Goal: Task Accomplishment & Management: Complete application form

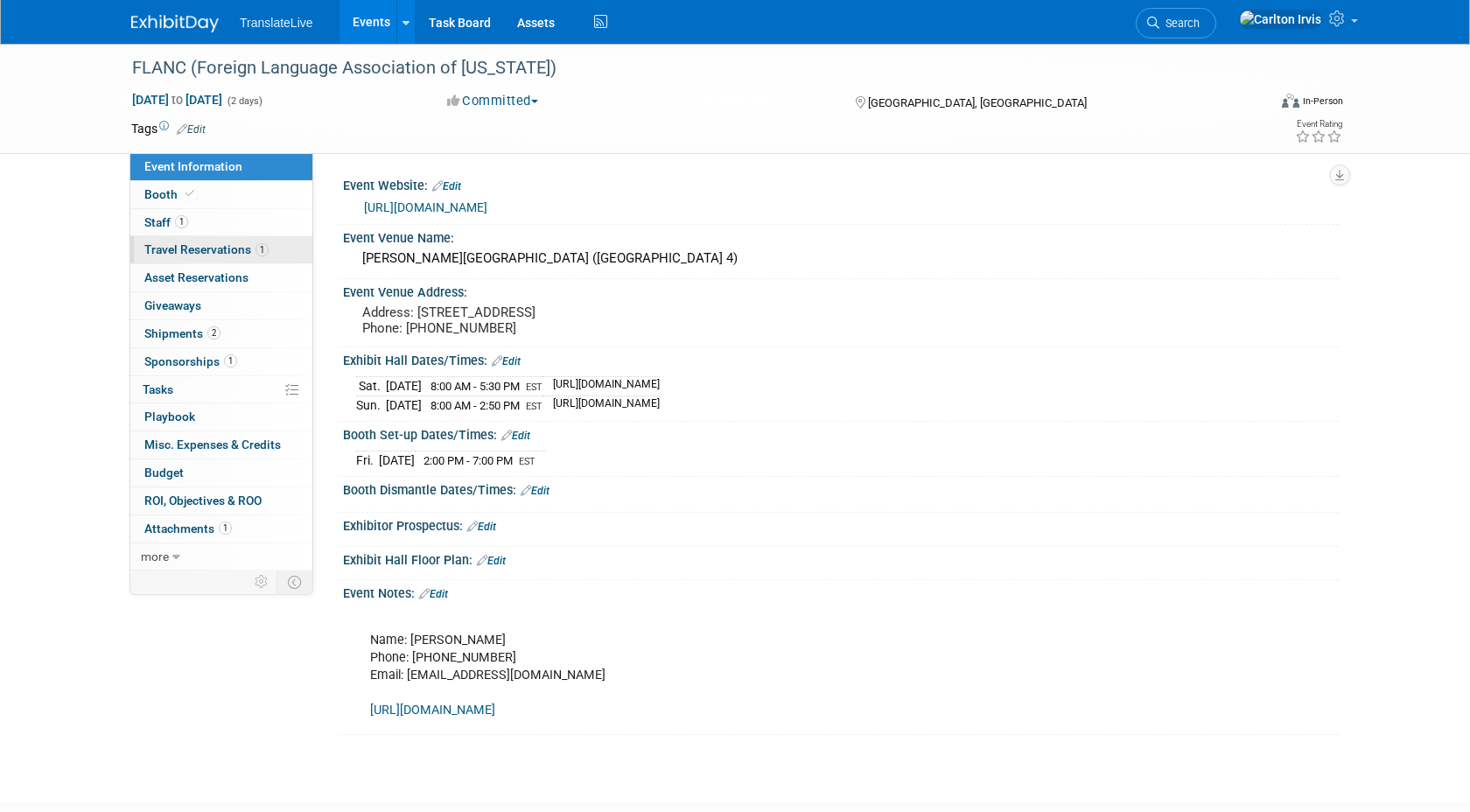
click at [203, 248] on span "Travel Reservations 1" at bounding box center [206, 249] width 125 height 14
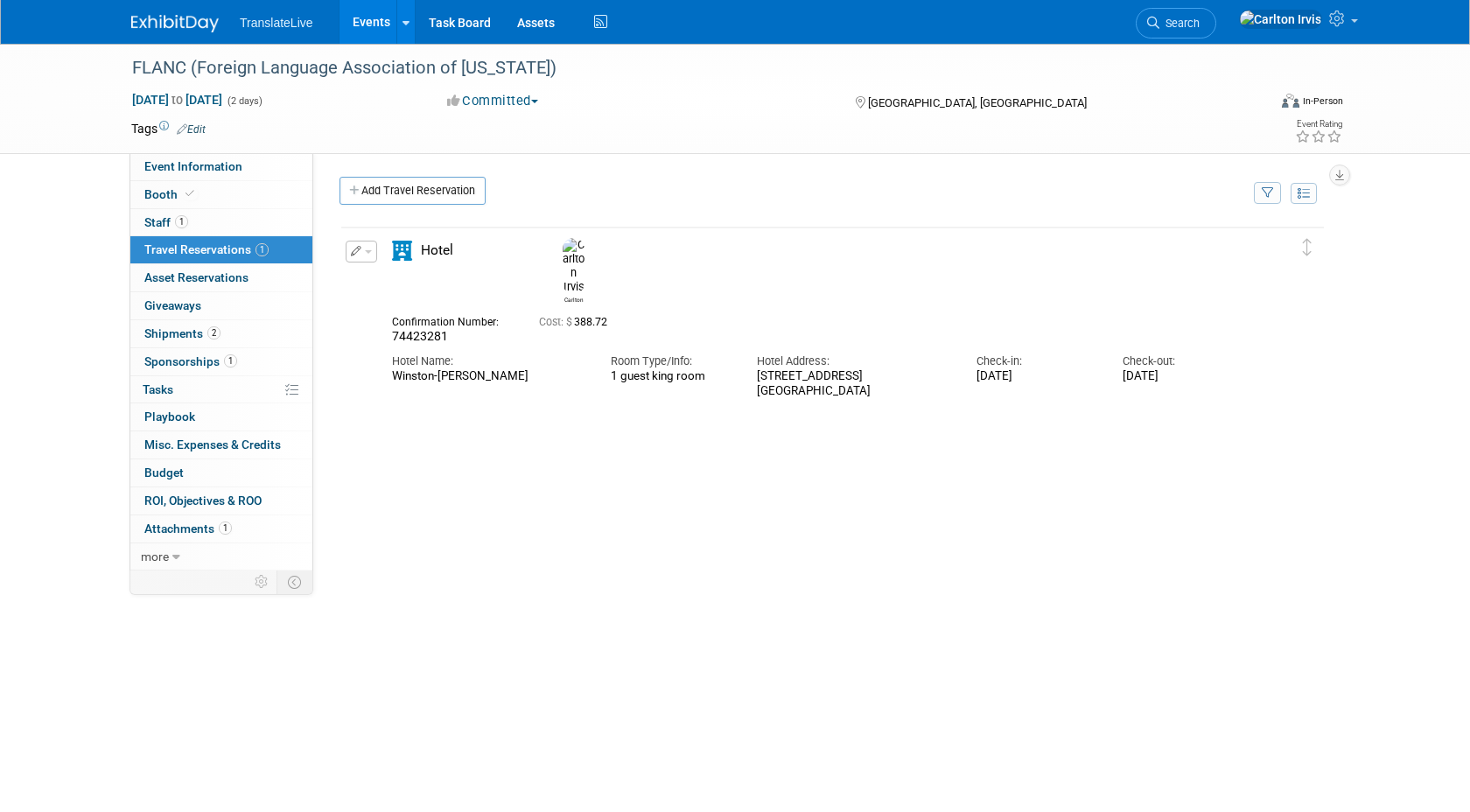
click at [775, 369] on div "[STREET_ADDRESS]" at bounding box center [854, 384] width 193 height 30
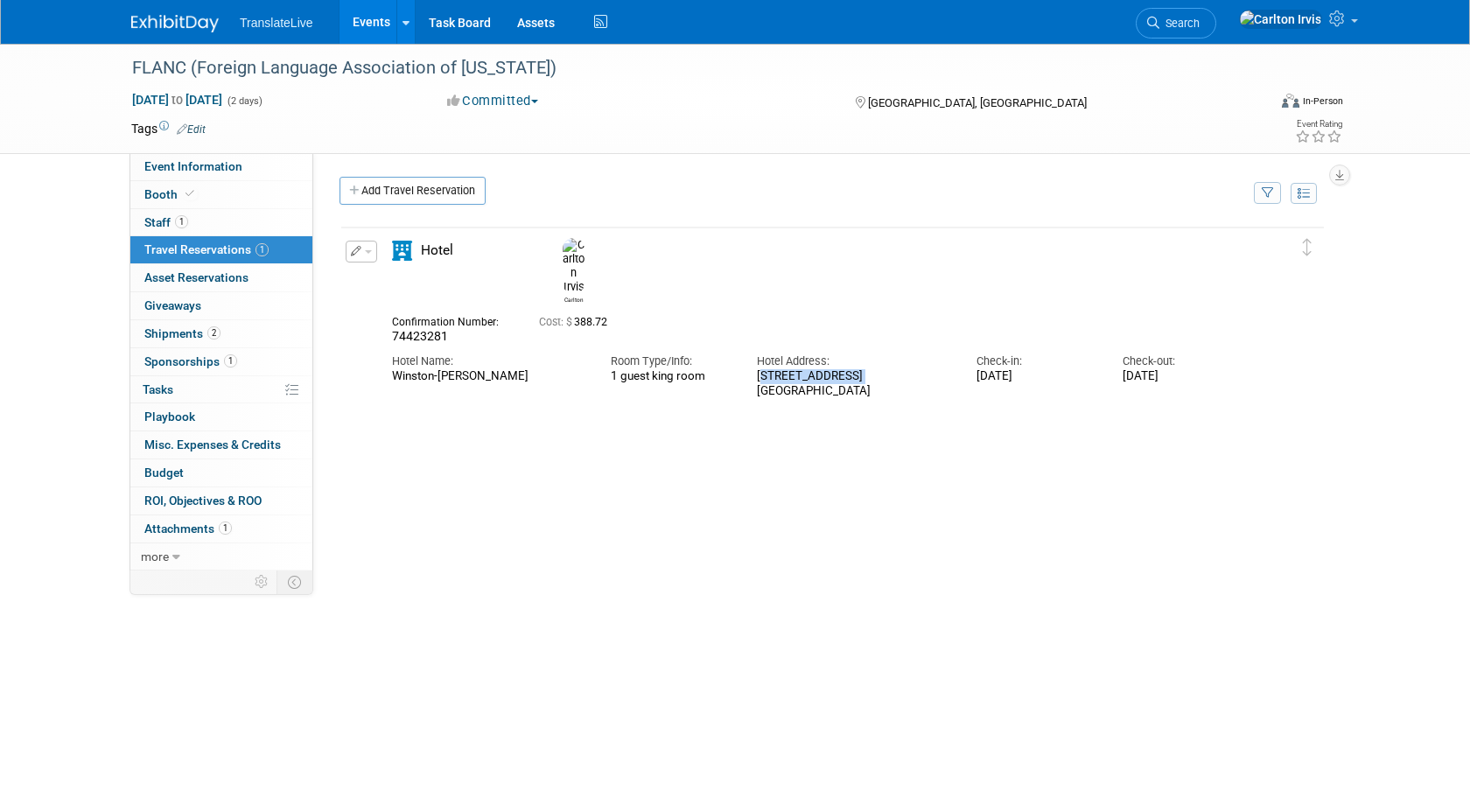
click at [775, 369] on div "[STREET_ADDRESS]" at bounding box center [854, 384] width 193 height 30
drag, startPoint x: 895, startPoint y: 363, endPoint x: 750, endPoint y: 345, distance: 146.1
click at [750, 345] on div "Hotel Address: [STREET_ADDRESS]" at bounding box center [854, 371] width 219 height 53
copy div "[STREET_ADDRESS]"
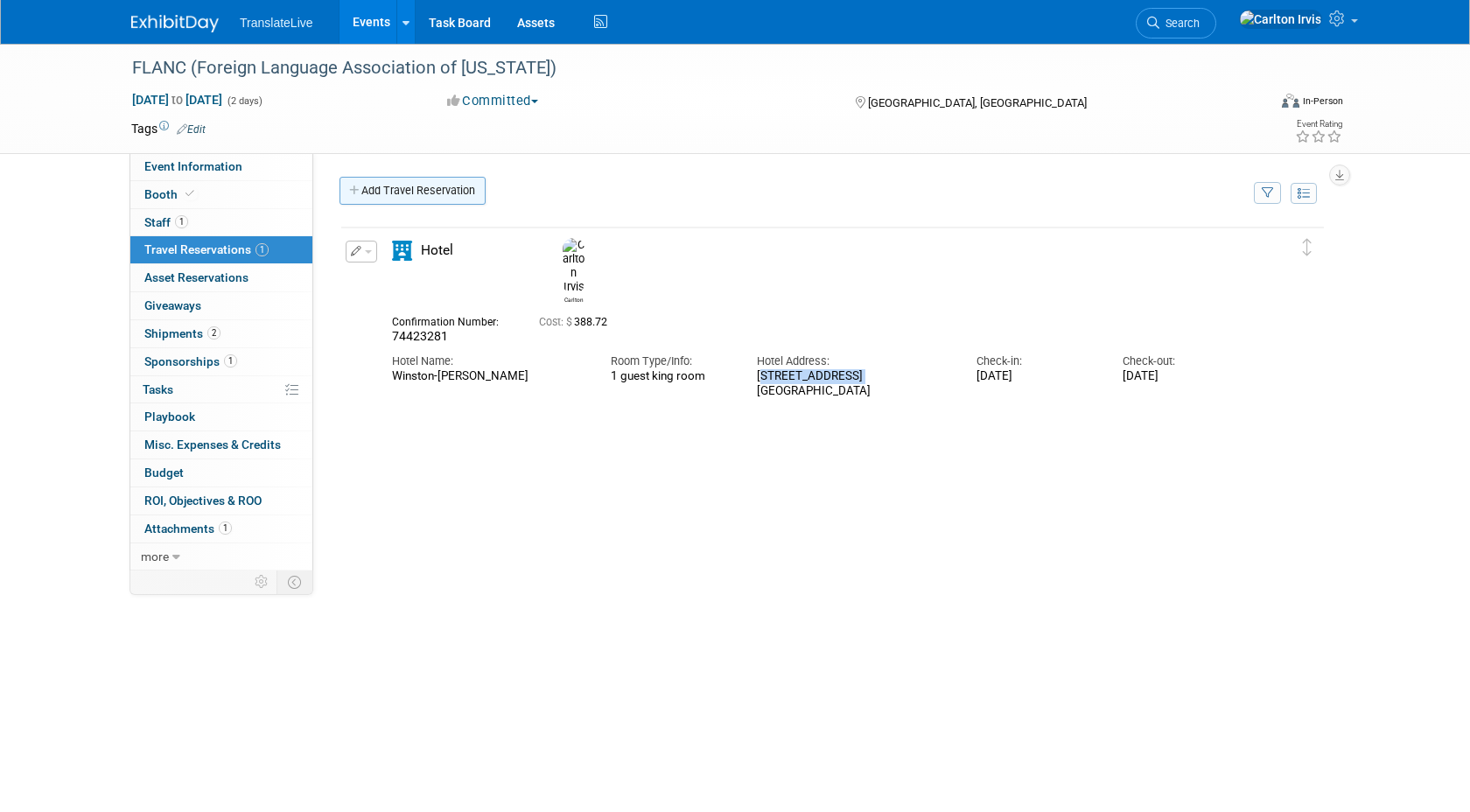
click at [360, 190] on icon at bounding box center [355, 191] width 12 height 11
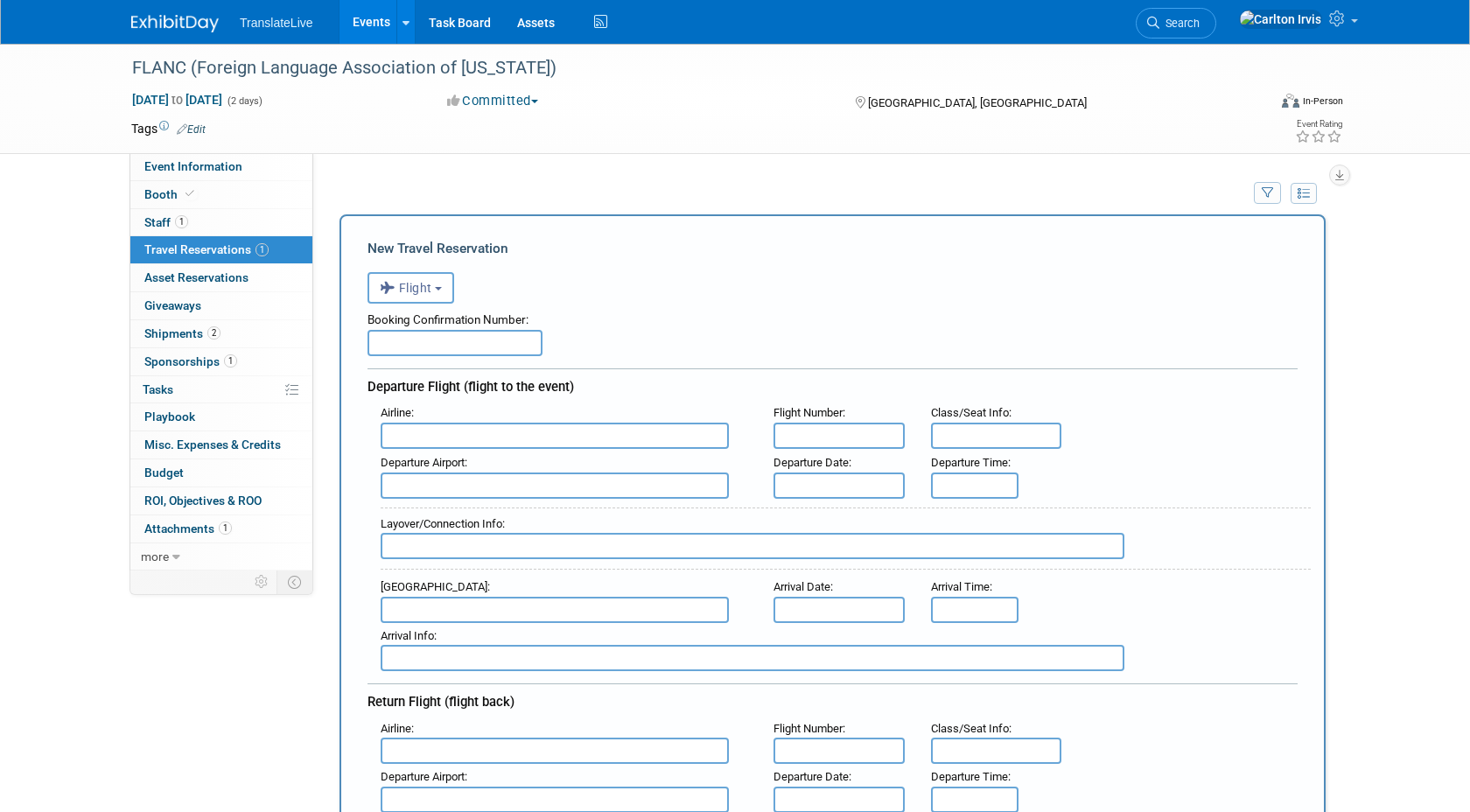
click at [422, 341] on input "text" at bounding box center [454, 343] width 175 height 26
paste input "#H4IOYC"
type input "#H4IOYC"
click at [431, 437] on input "text" at bounding box center [555, 436] width 349 height 26
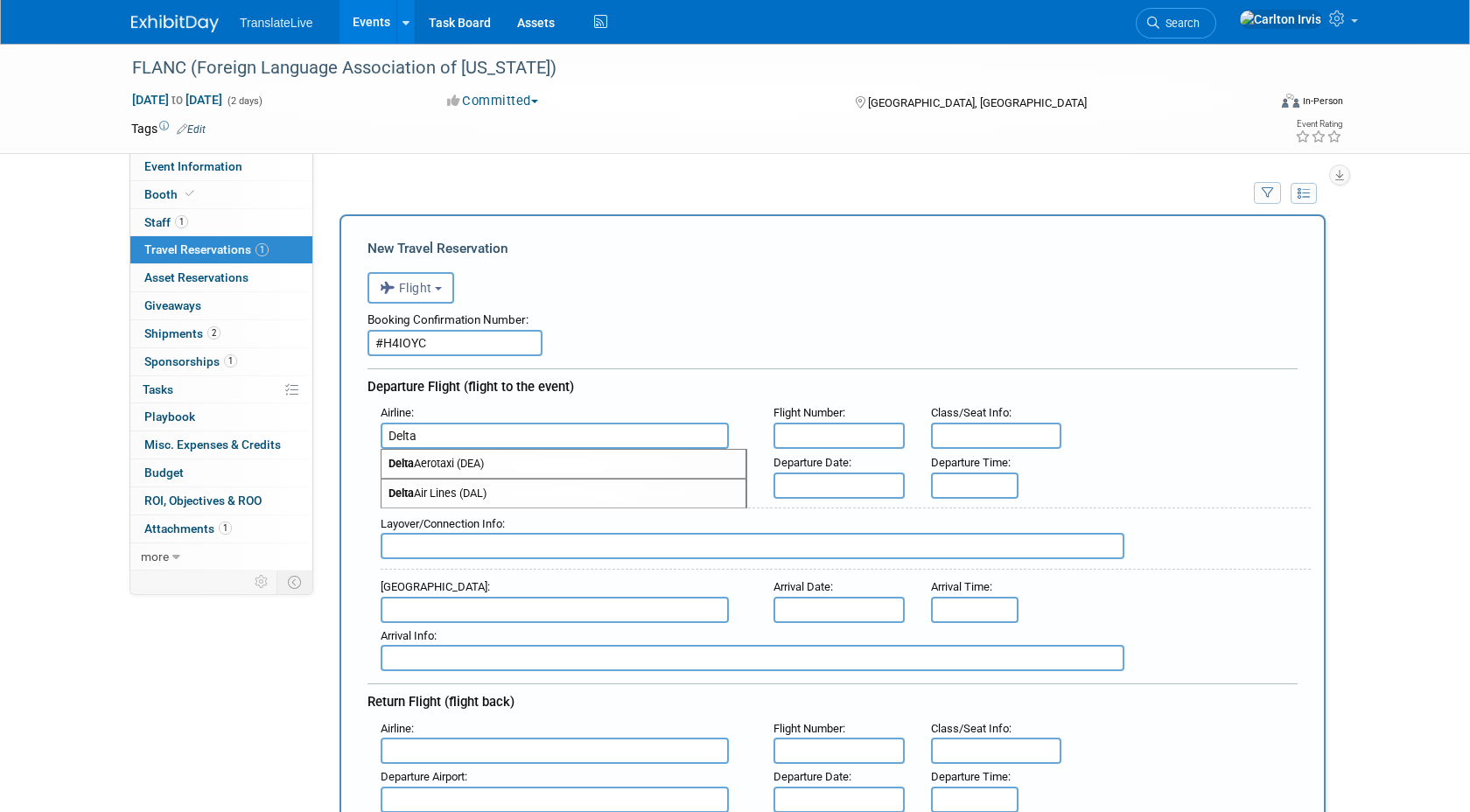
click at [482, 495] on span "Delta Air Lines (DAL)" at bounding box center [563, 494] width 364 height 28
type input "Delta Air Lines (DAL)"
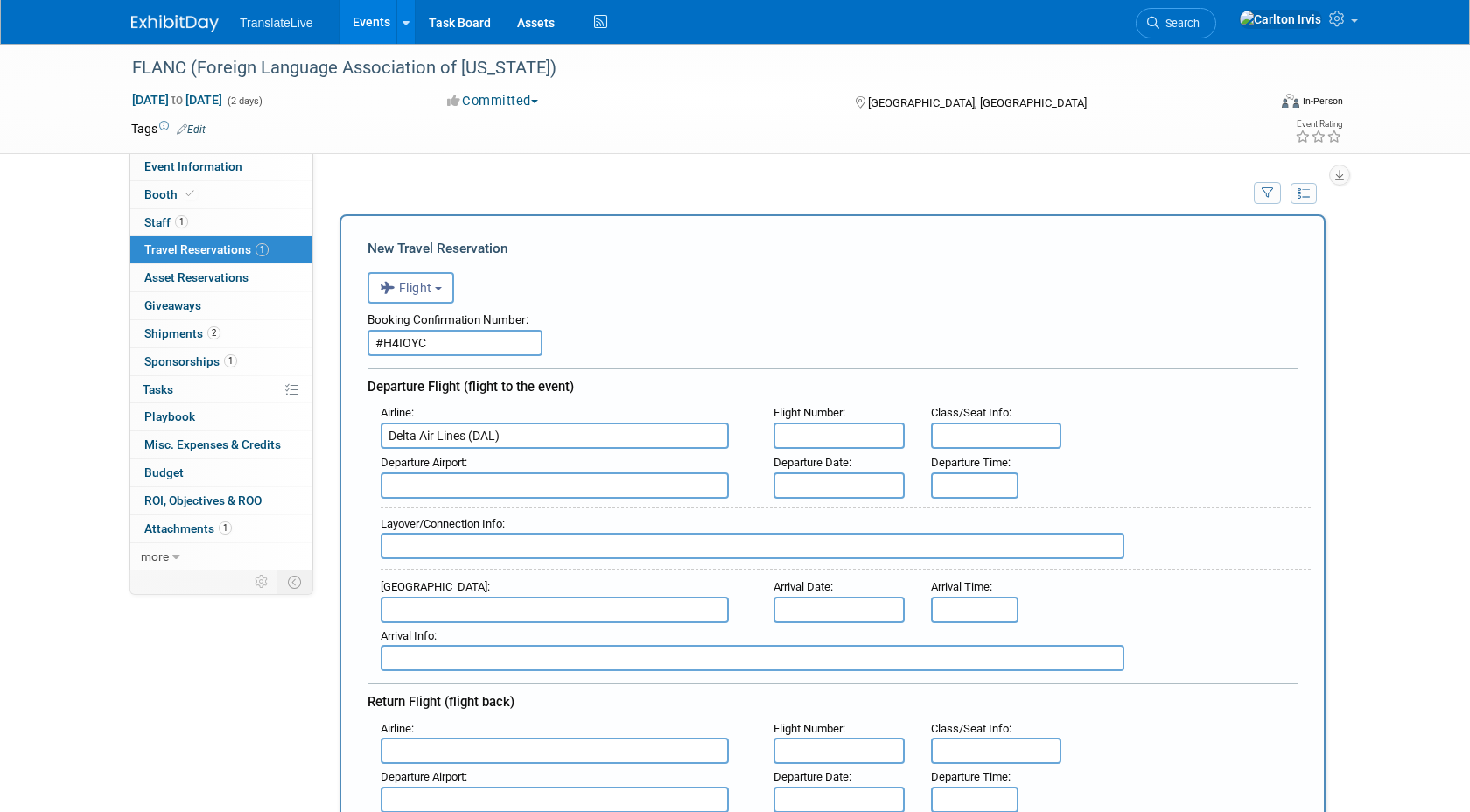
click at [685, 381] on div "Departure Flight (flight to the event)" at bounding box center [832, 384] width 930 height 32
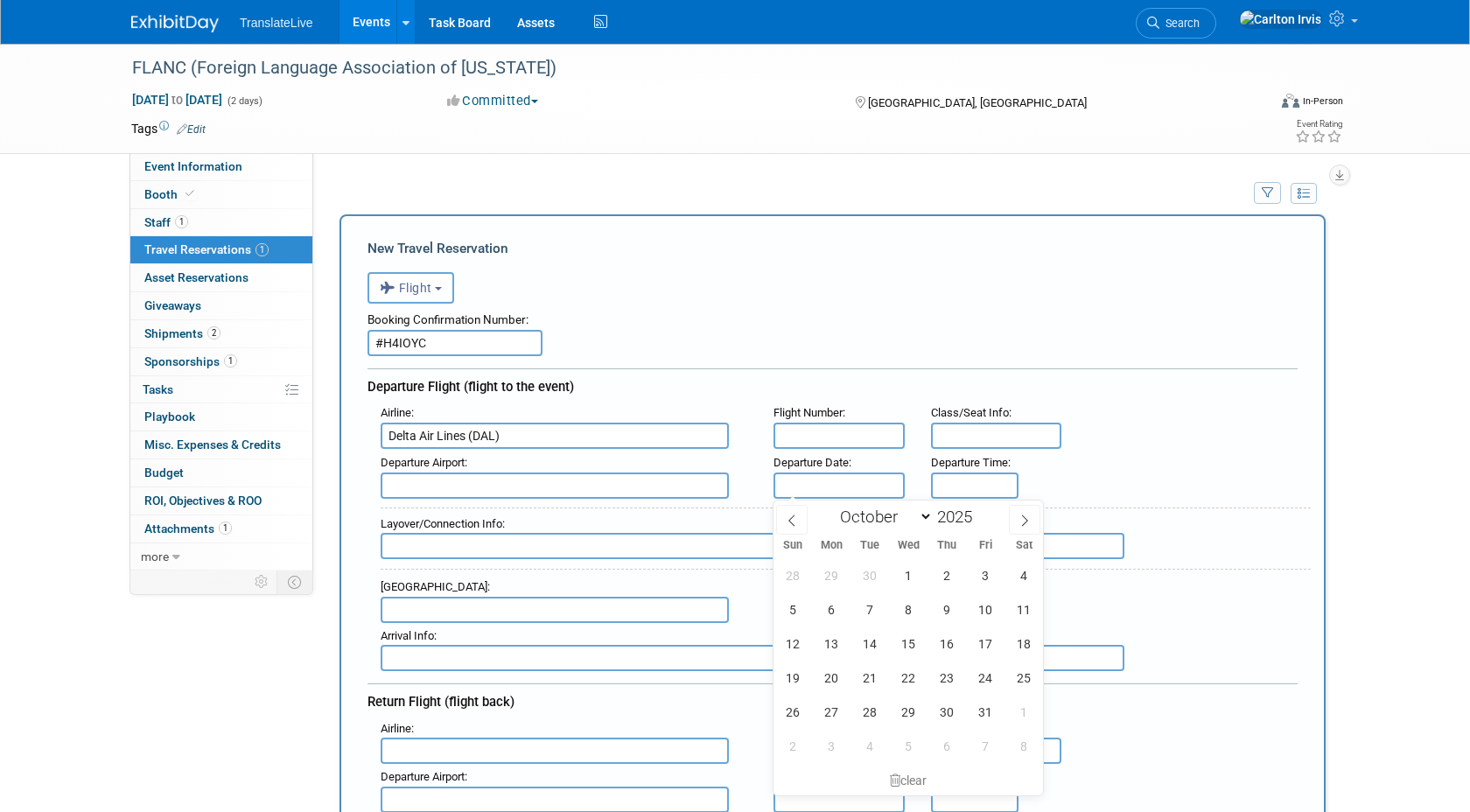
click at [806, 481] on input "text" at bounding box center [839, 485] width 131 height 26
click at [976, 574] on span "3" at bounding box center [985, 575] width 34 height 34
type input "[DATE]"
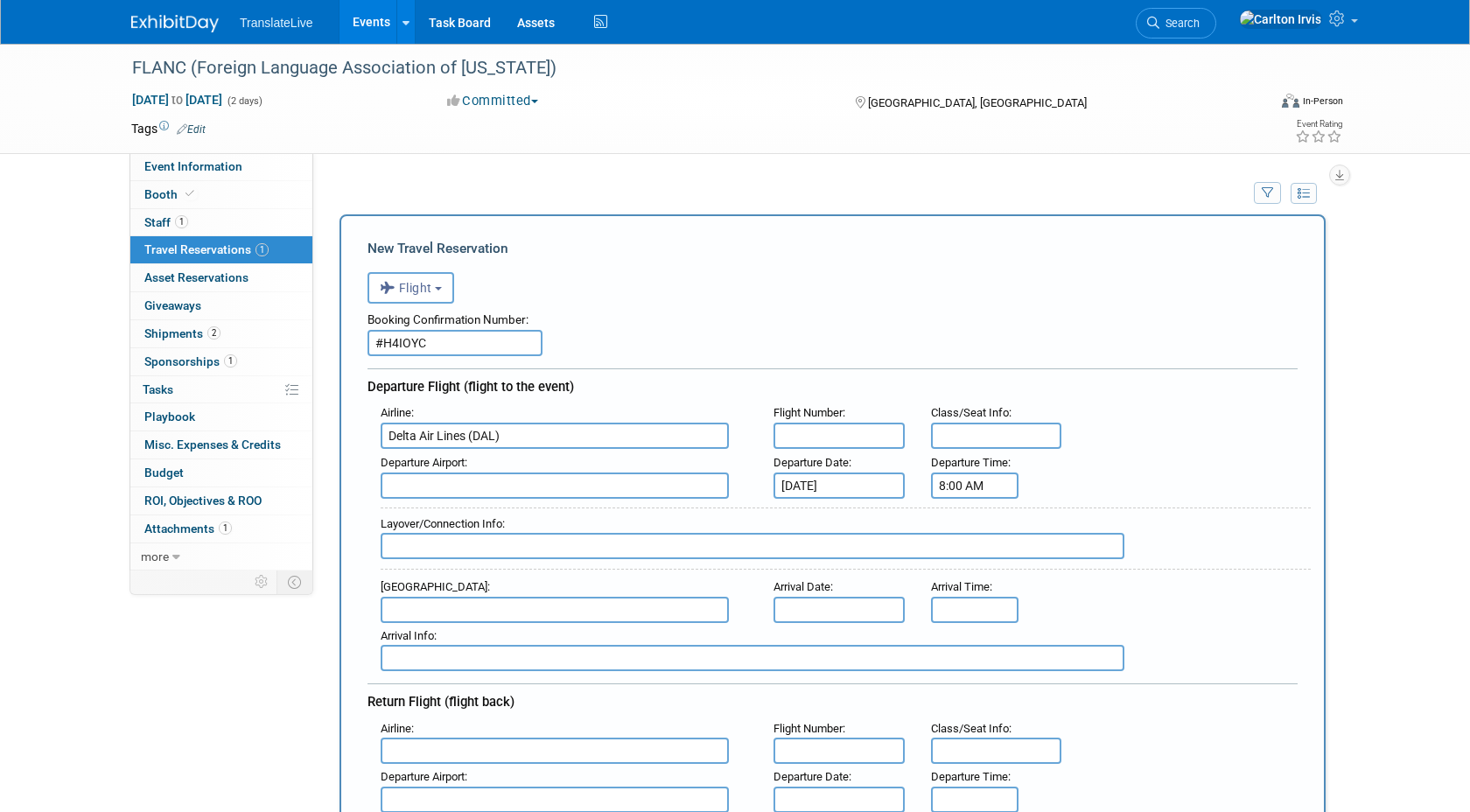
click at [959, 489] on input "8:00 AM" at bounding box center [974, 485] width 87 height 26
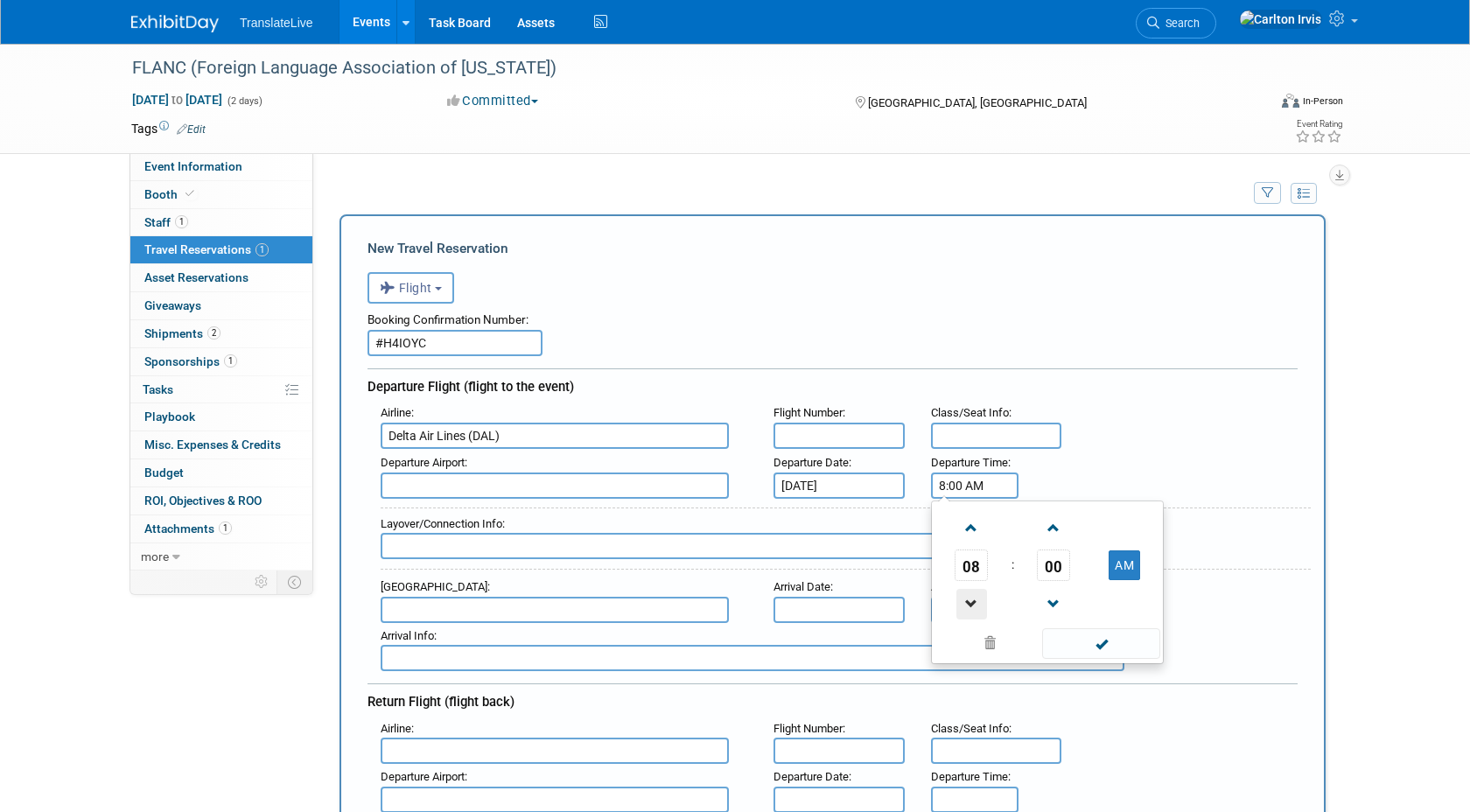
click at [965, 607] on span at bounding box center [972, 604] width 31 height 31
type input "6:00 AM"
click at [1096, 642] on span at bounding box center [1102, 643] width 118 height 31
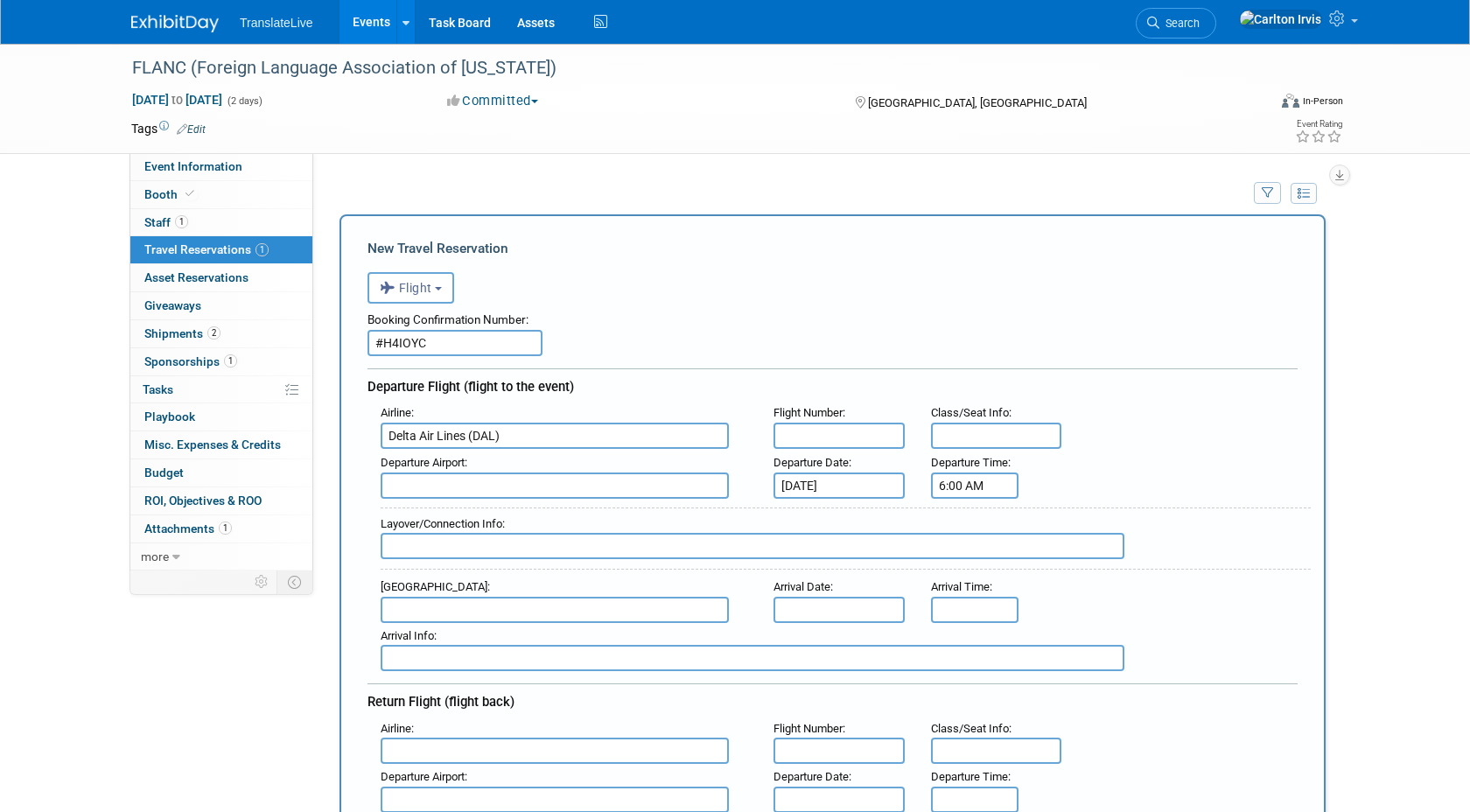
click at [427, 484] on input "text" at bounding box center [555, 485] width 349 height 26
click at [433, 505] on span "TPA - [GEOGRAPHIC_DATA]" at bounding box center [563, 513] width 364 height 28
type input "TPA - [GEOGRAPHIC_DATA]"
click at [695, 353] on div "Booking Confirmation Number: #H4IOYC" at bounding box center [832, 330] width 930 height 52
click at [501, 549] on input "text" at bounding box center [752, 546] width 744 height 26
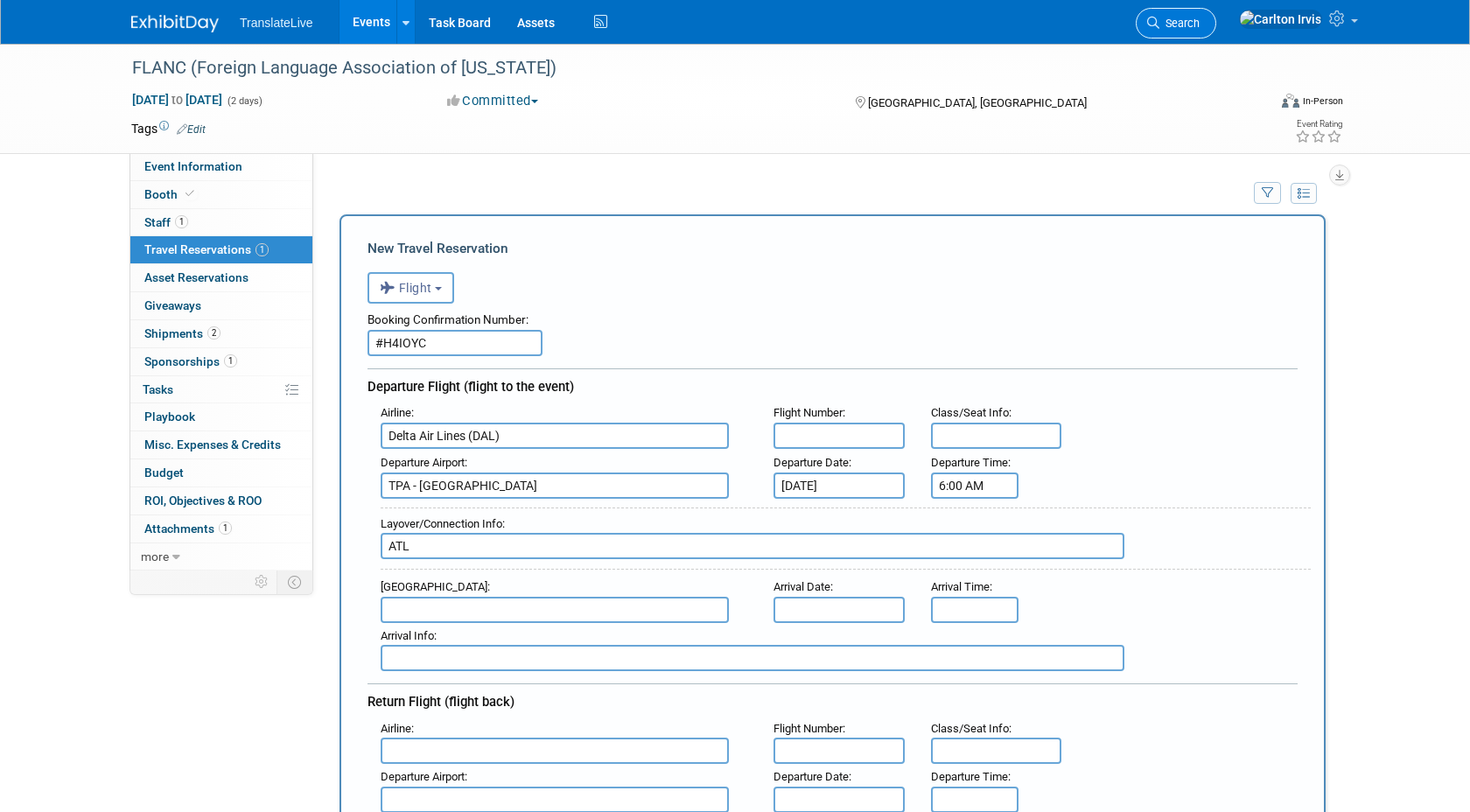
type input "ATL"
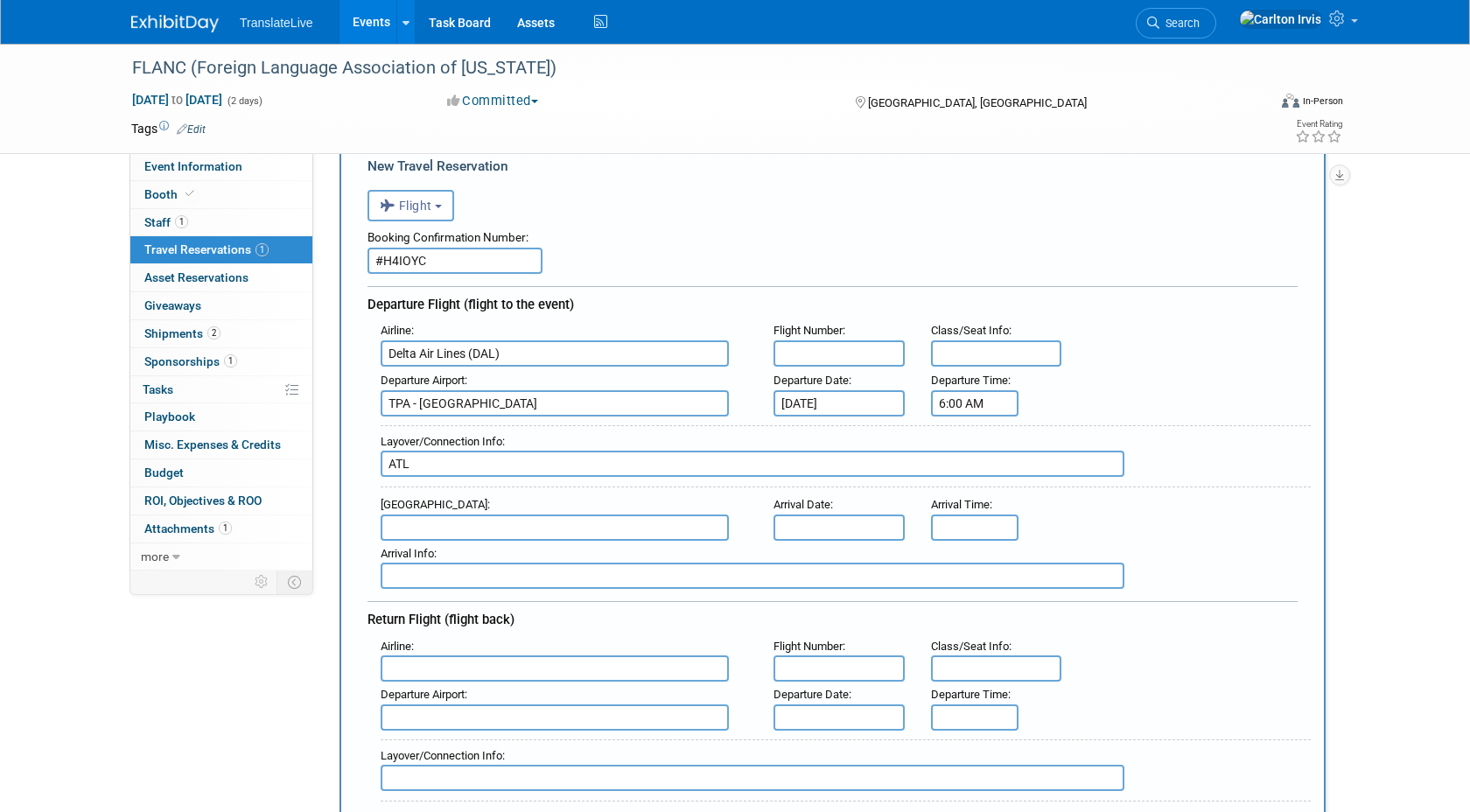
scroll to position [83, 0]
click at [423, 528] on input "text" at bounding box center [555, 526] width 349 height 26
paste input "[GEOGRAPHIC_DATA], [GEOGRAPHIC_DATA] (GSO)"
click at [544, 555] on span "GSO - [GEOGRAPHIC_DATA]" at bounding box center [563, 554] width 364 height 28
type input "GSO - [GEOGRAPHIC_DATA]"
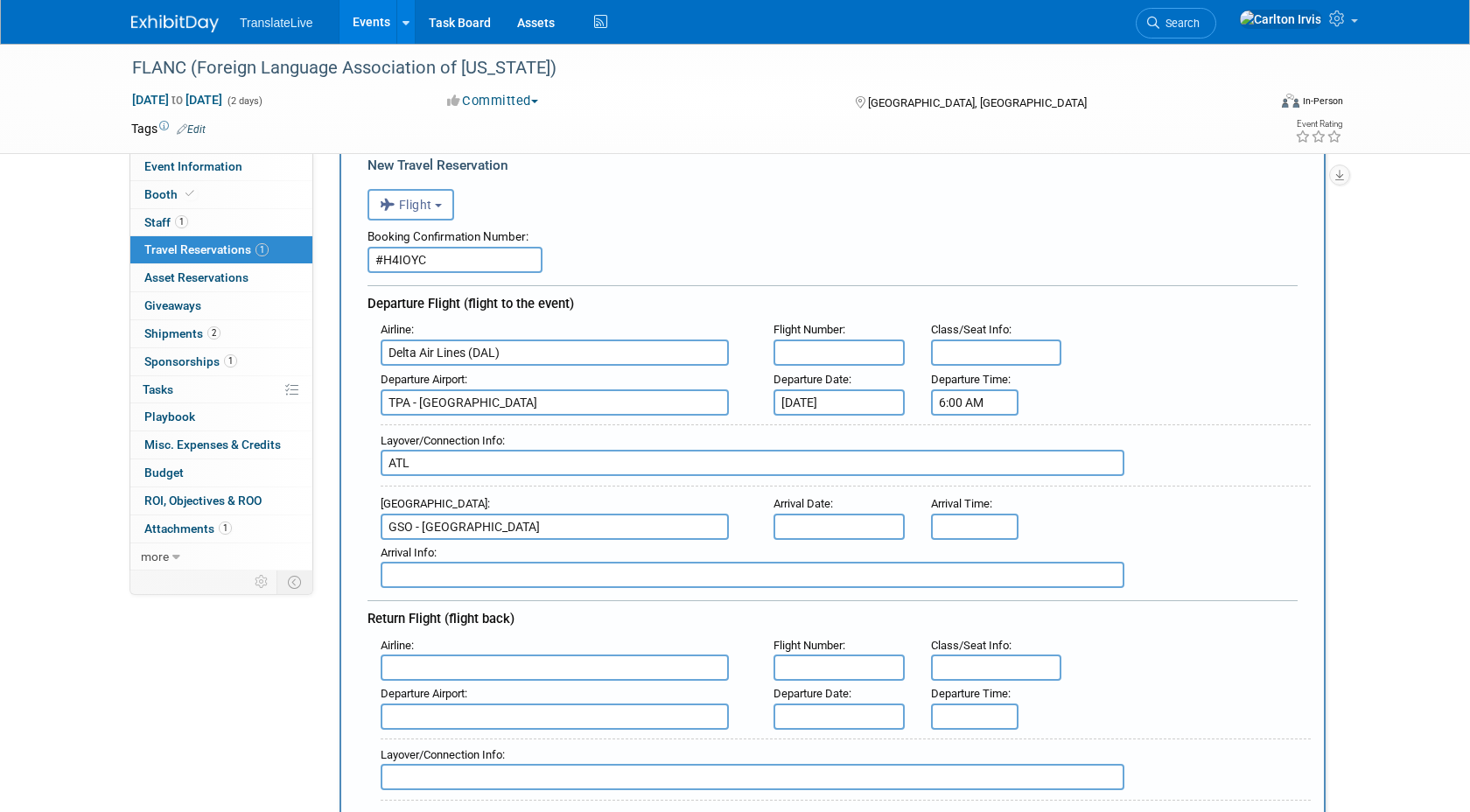
click at [744, 513] on div "GSO - [GEOGRAPHIC_DATA]" at bounding box center [563, 526] width 366 height 26
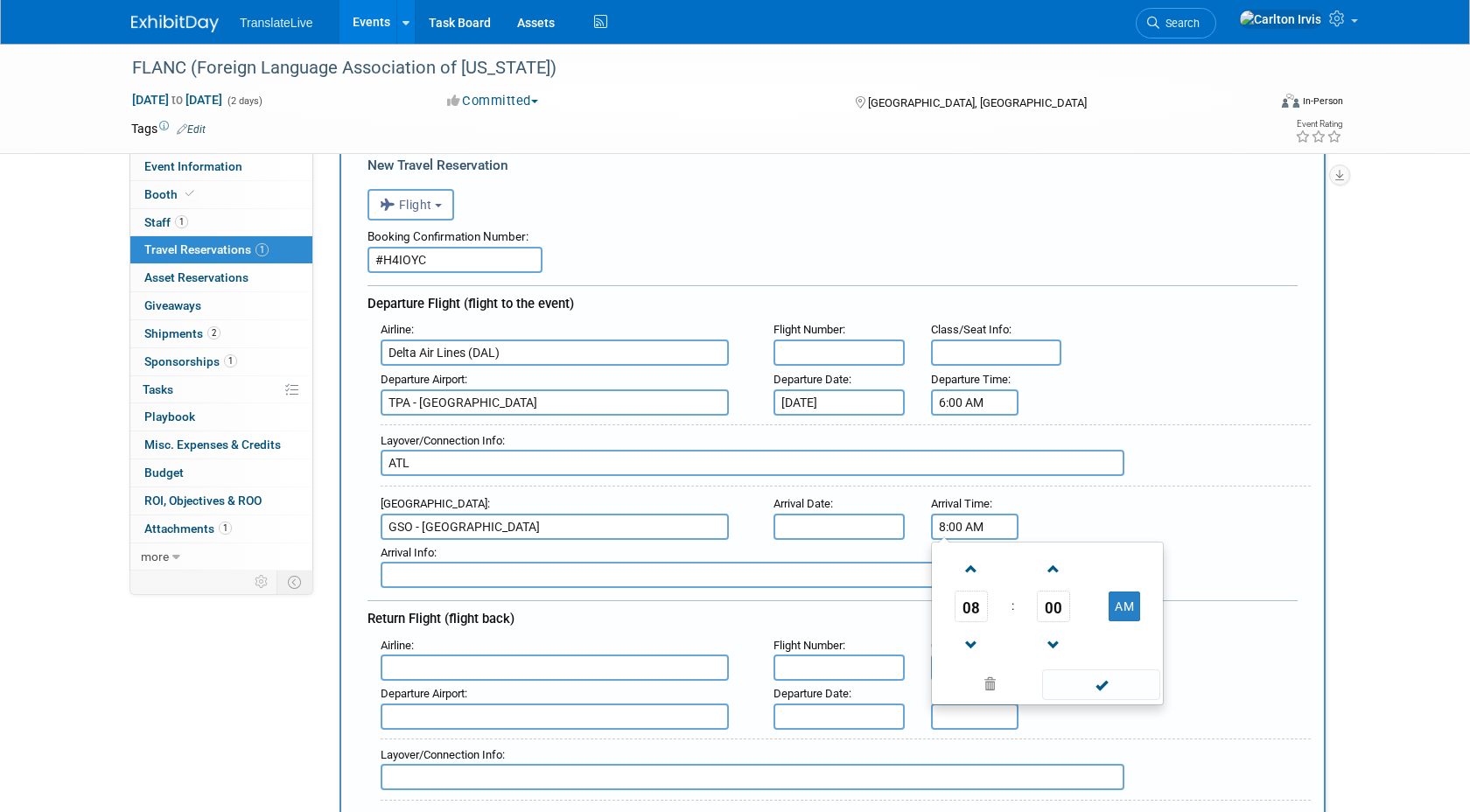
click at [979, 525] on input "8:00 AM" at bounding box center [974, 526] width 87 height 26
click at [970, 652] on span at bounding box center [972, 645] width 31 height 31
click at [972, 565] on span at bounding box center [972, 568] width 31 height 31
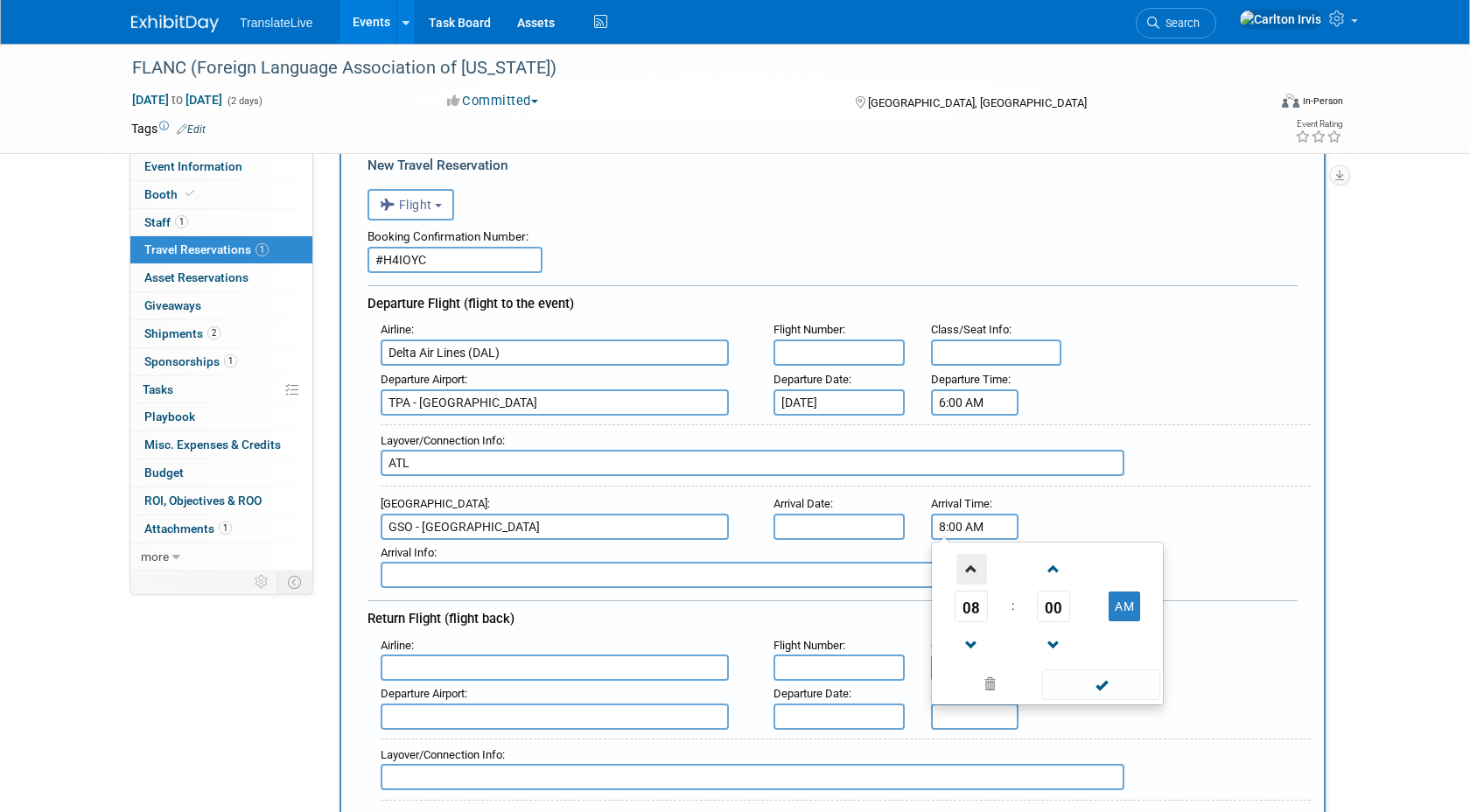
click at [972, 565] on span at bounding box center [972, 568] width 31 height 31
click at [974, 646] on span at bounding box center [972, 645] width 31 height 31
click at [1058, 605] on span "00" at bounding box center [1053, 607] width 33 height 32
type input "9:24 AM"
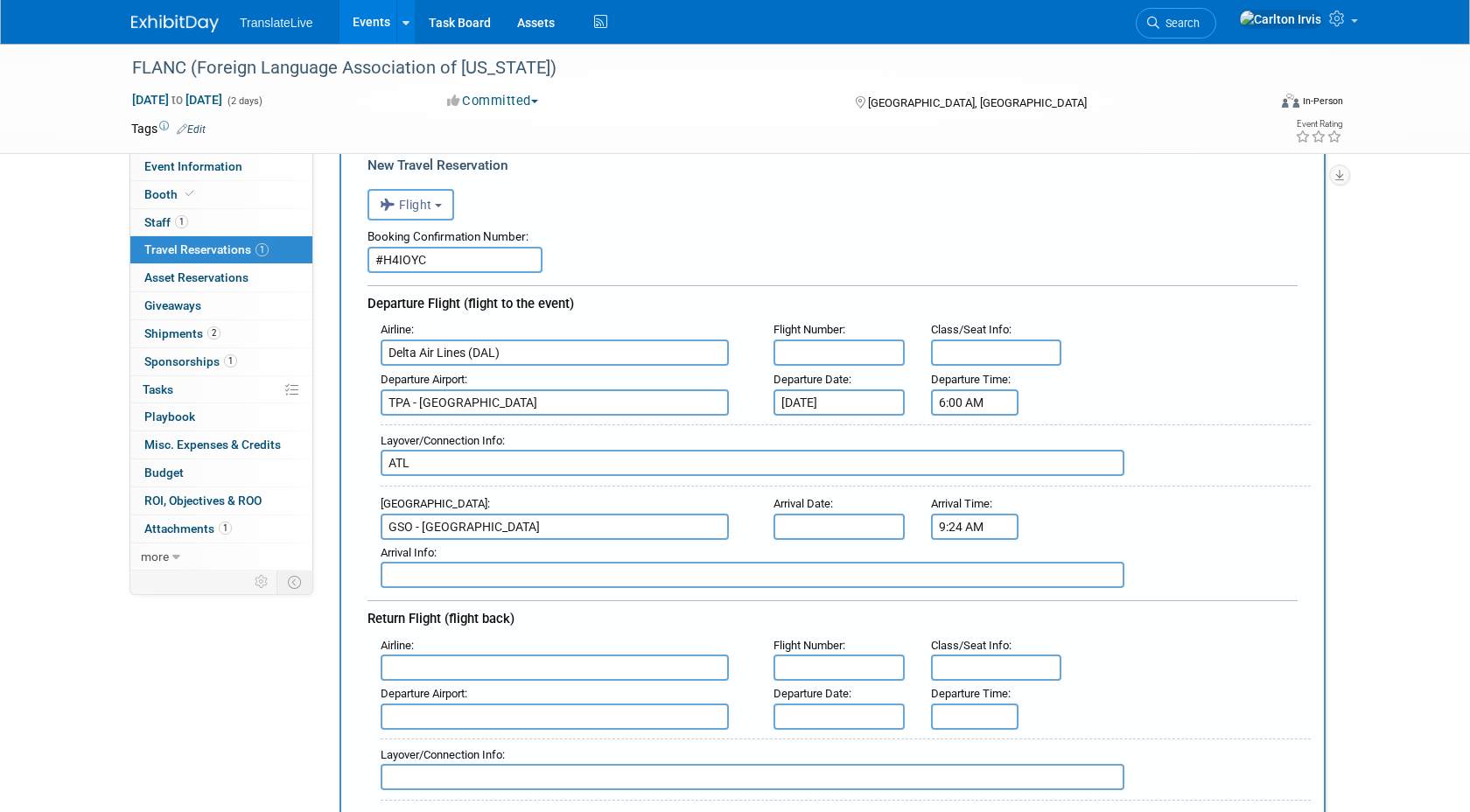
click at [1160, 525] on div "Arrival Airport : GSO - [GEOGRAPHIC_DATA] Arrival Date : Arrival Time : 9:24 AM" at bounding box center [839, 515] width 943 height 49
click at [815, 516] on input "text" at bounding box center [839, 526] width 131 height 26
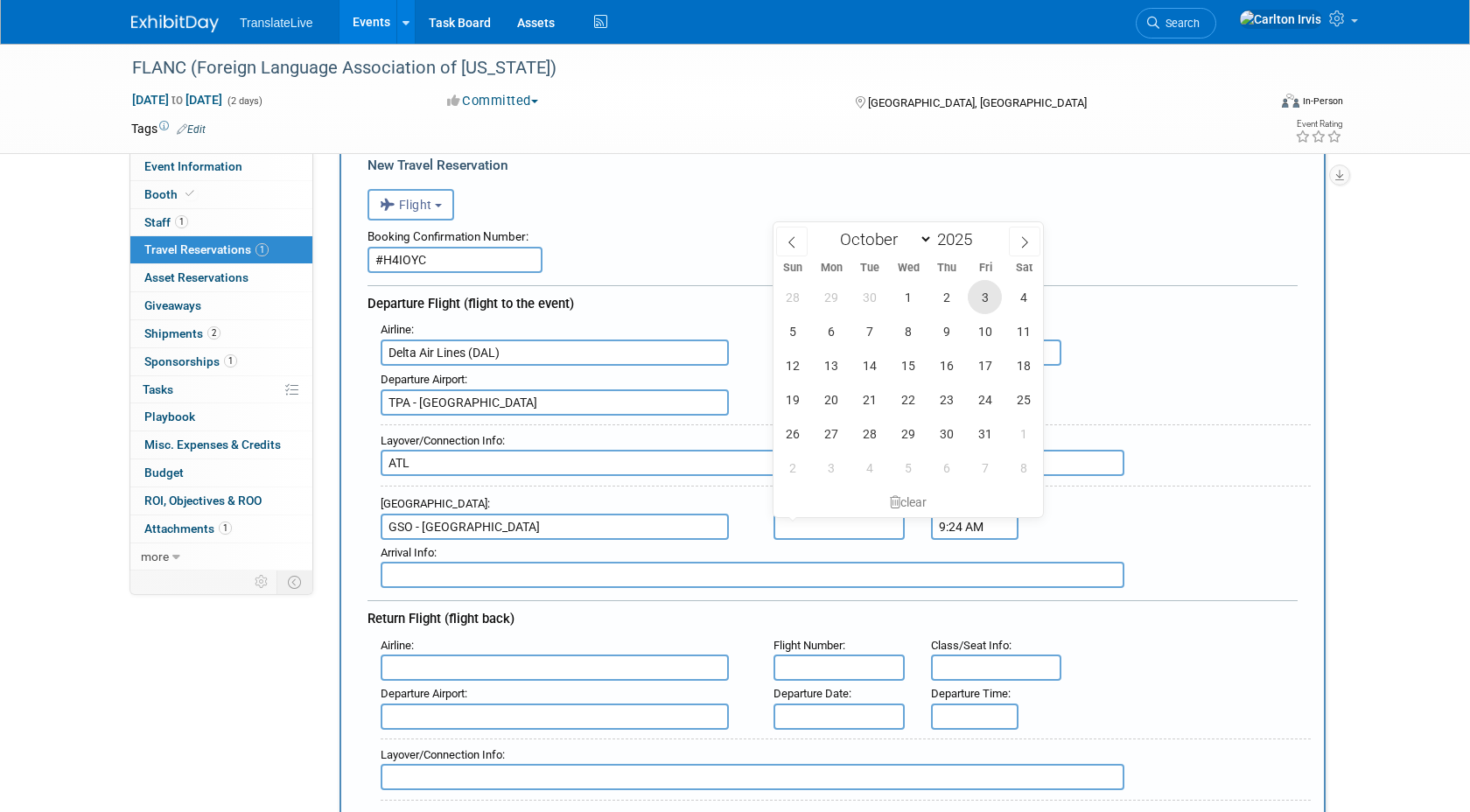
click at [987, 295] on span "3" at bounding box center [985, 297] width 34 height 34
type input "[DATE]"
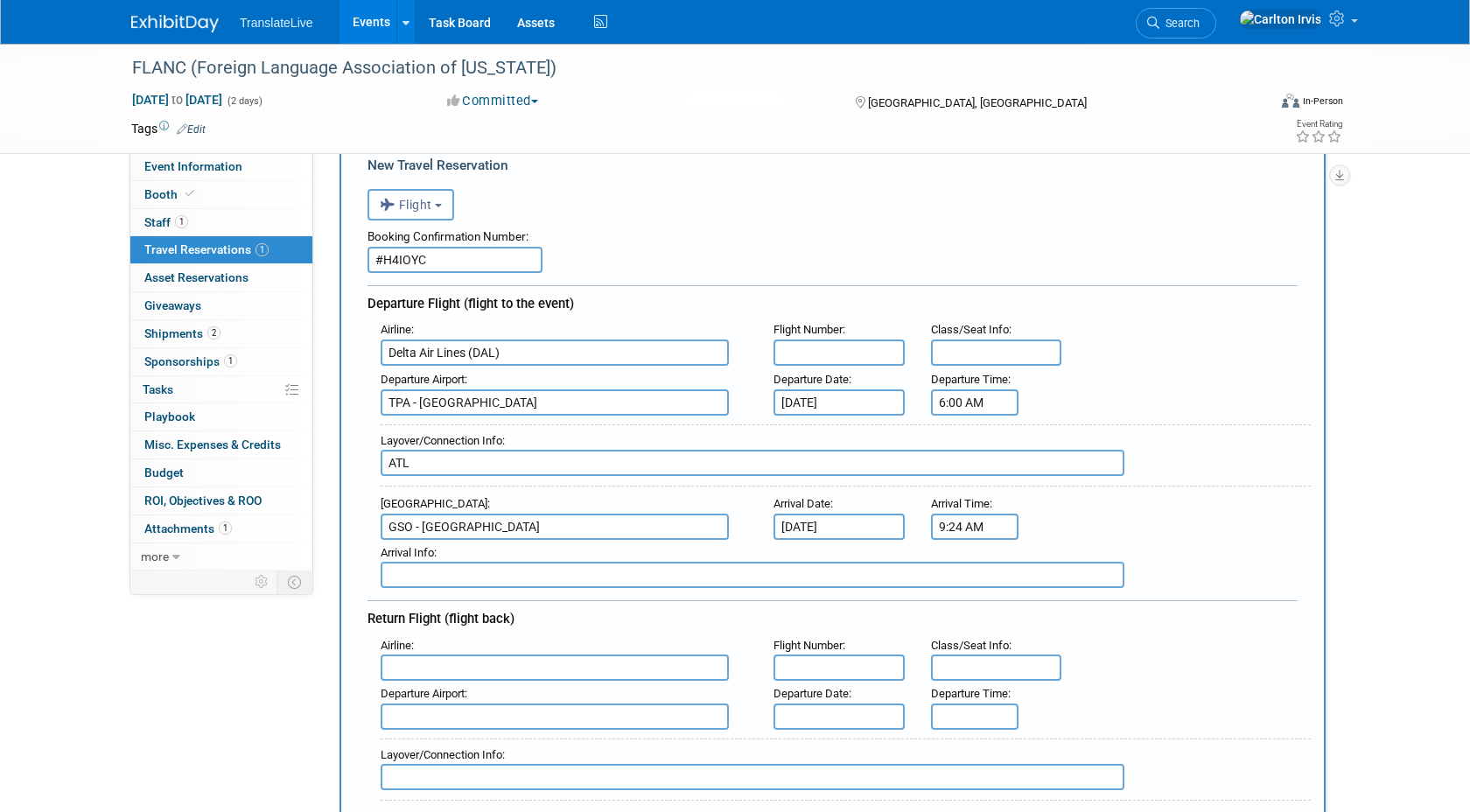
click at [1061, 526] on div "Arrival Airport : GSO - [GEOGRAPHIC_DATA] Arrival Date : [DATE] Arrival Time : …" at bounding box center [839, 515] width 943 height 49
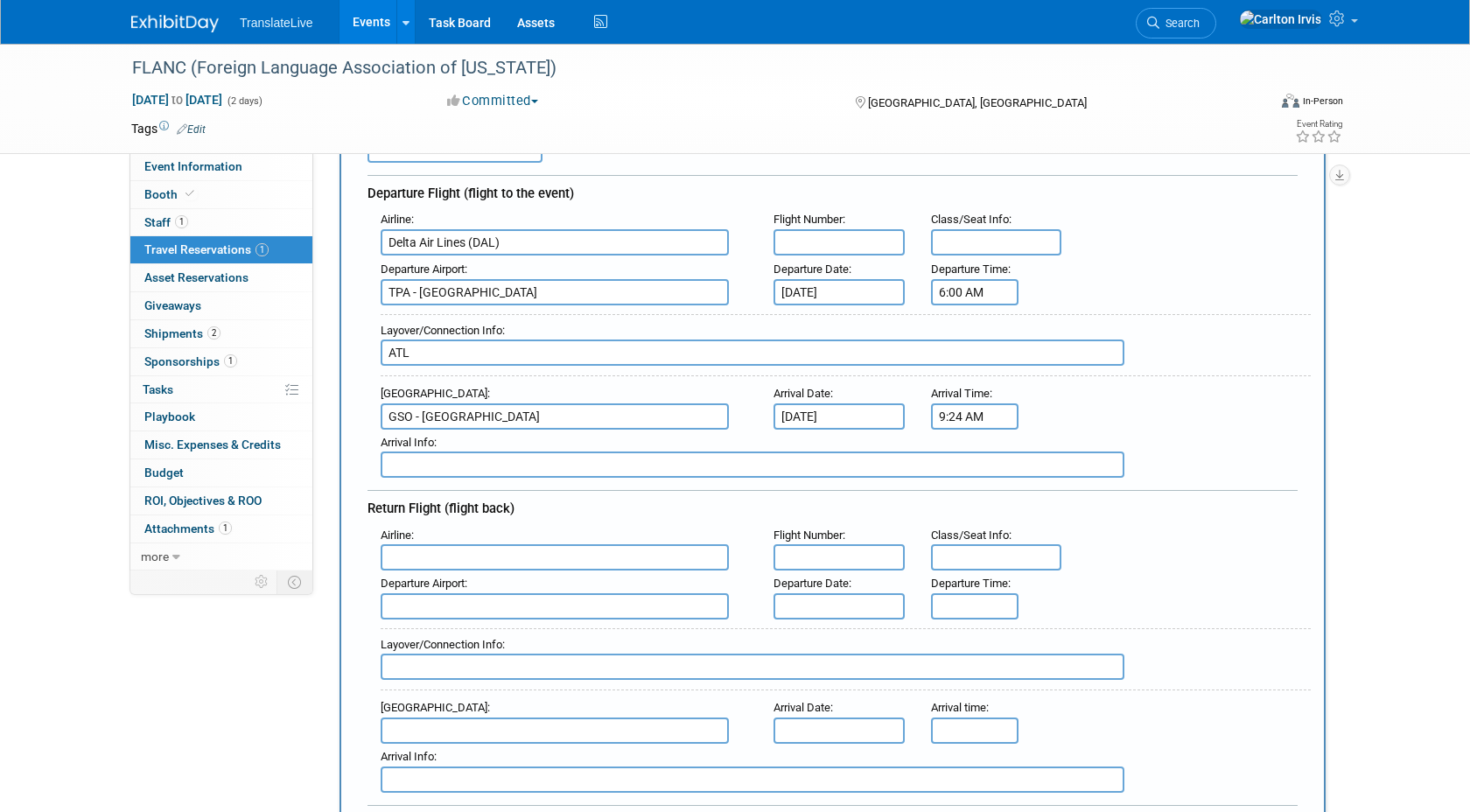
scroll to position [199, 0]
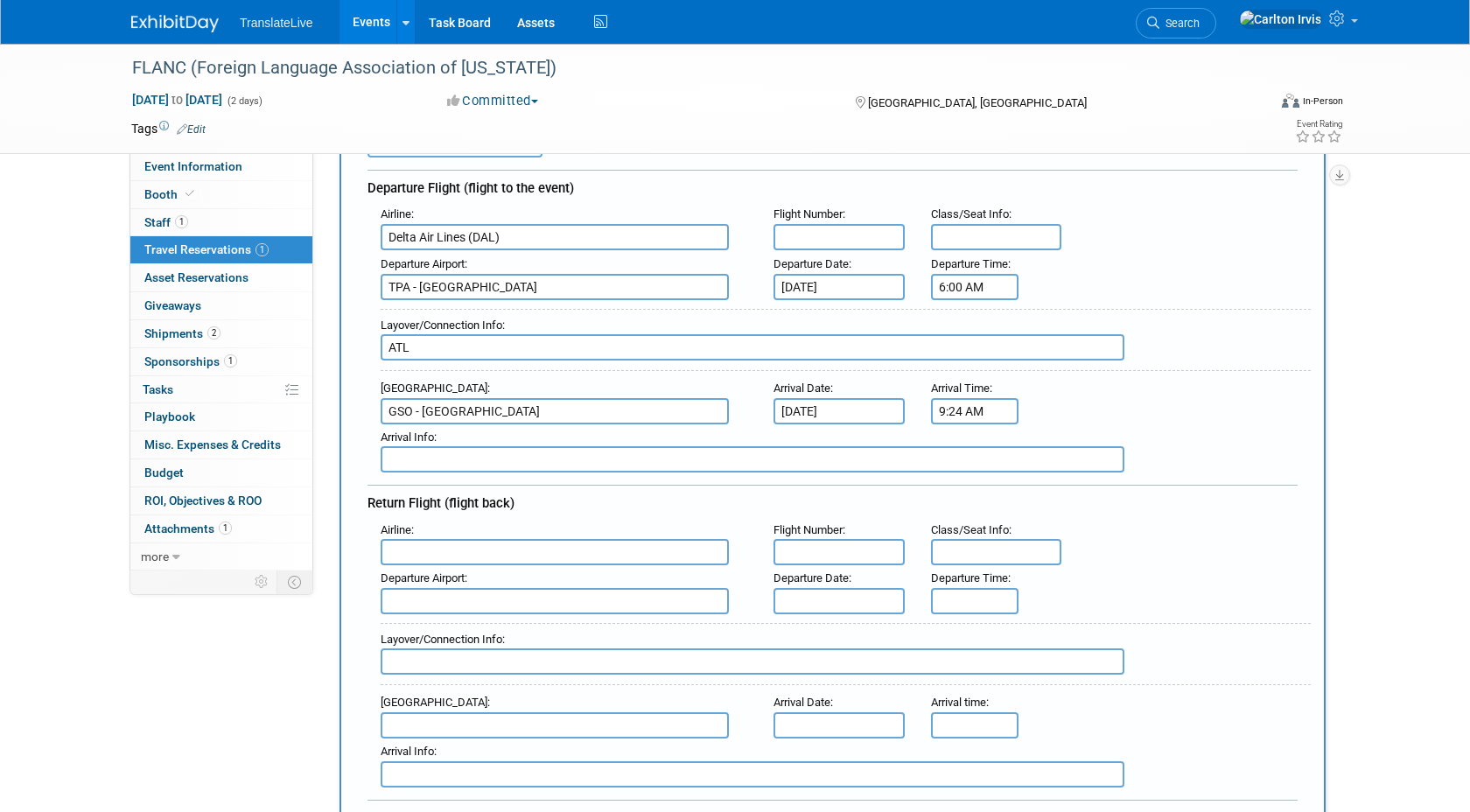
click at [459, 550] on input "text" at bounding box center [555, 552] width 349 height 26
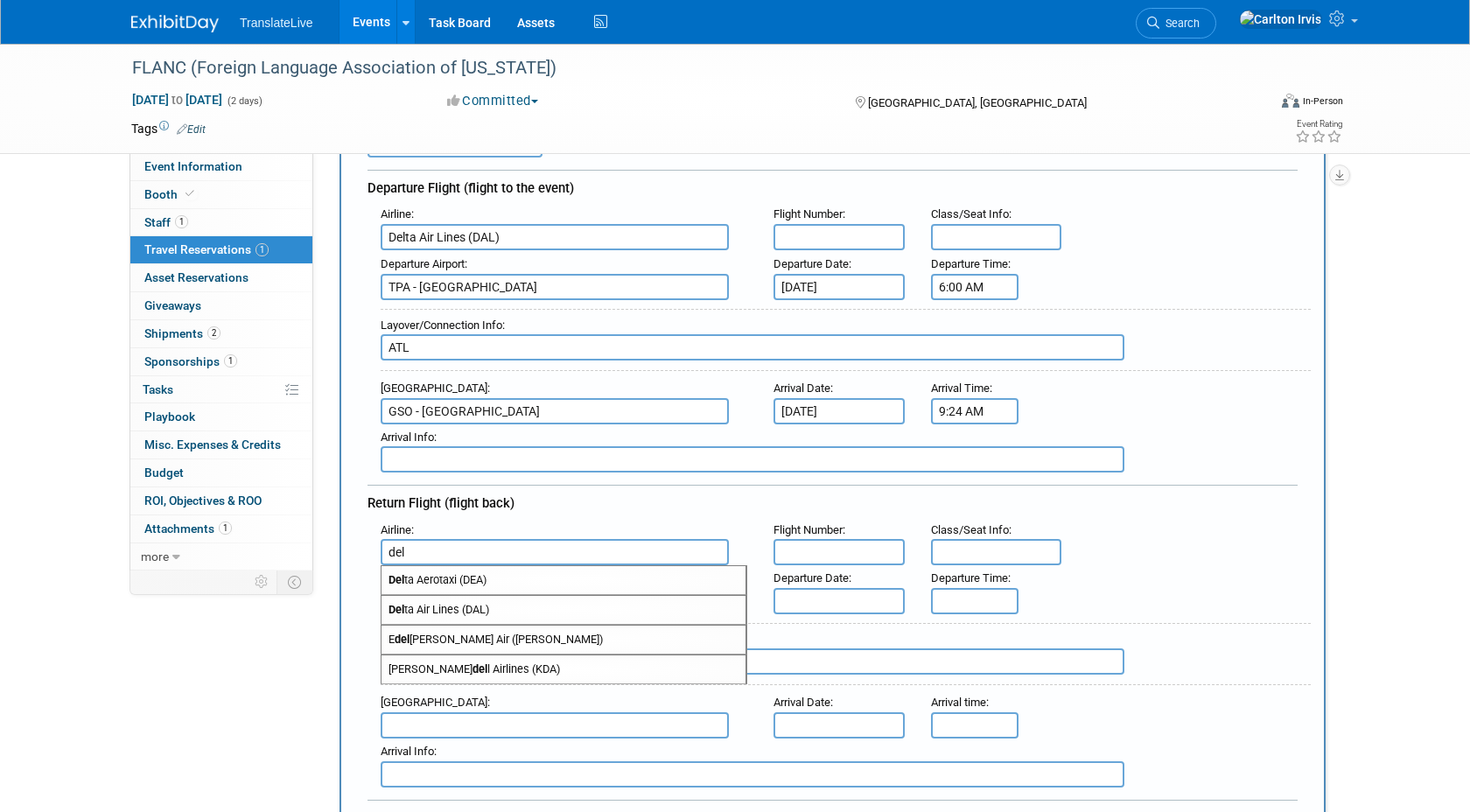
click at [448, 612] on span "Del ta Air Lines (DAL)" at bounding box center [563, 610] width 364 height 28
type input "Delta Air Lines (DAL)"
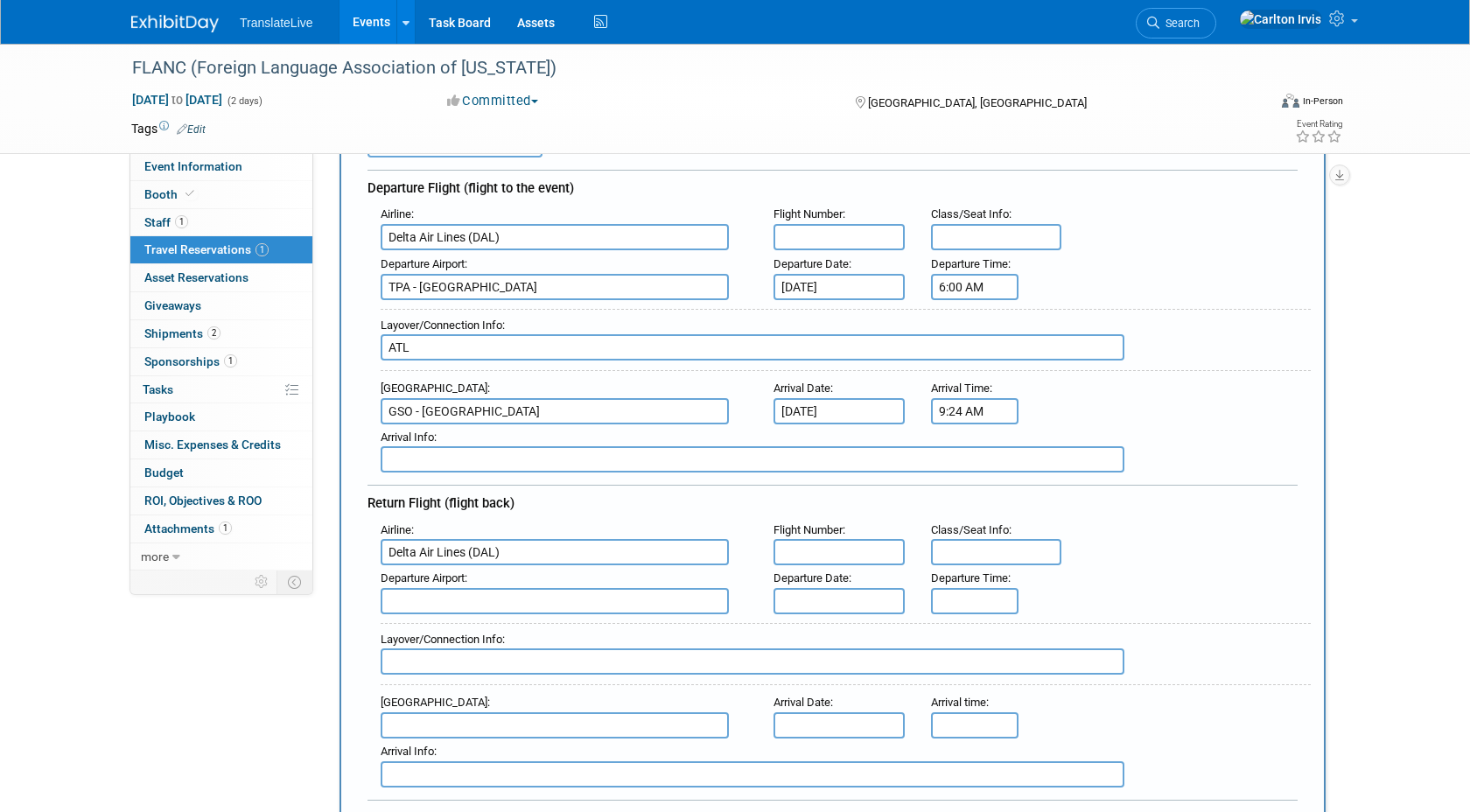
click at [737, 506] on div "Return Flight (flight back)" at bounding box center [832, 501] width 930 height 32
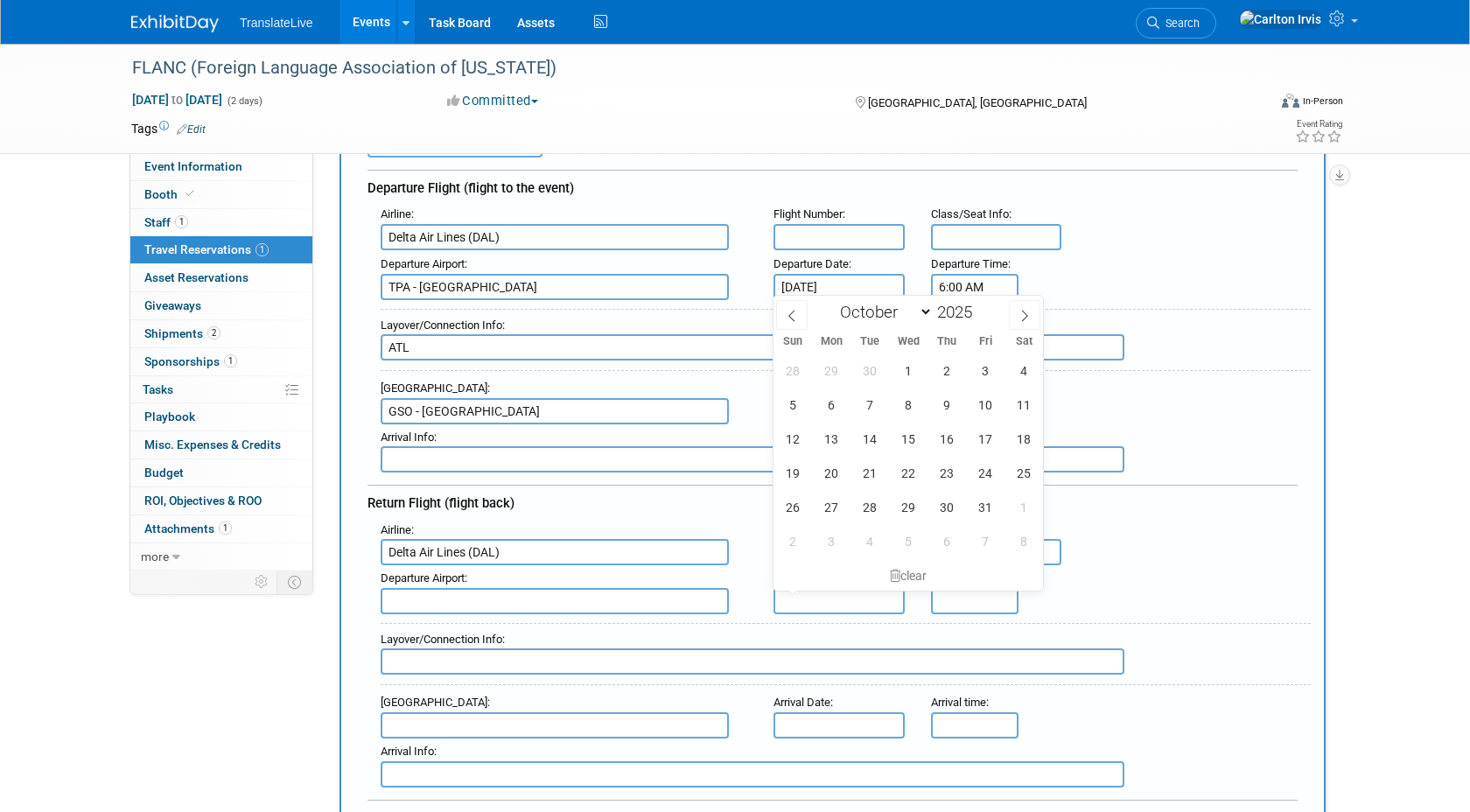
click at [811, 602] on input "text" at bounding box center [839, 601] width 131 height 26
click at [793, 406] on span "5" at bounding box center [794, 405] width 34 height 34
type input "[DATE]"
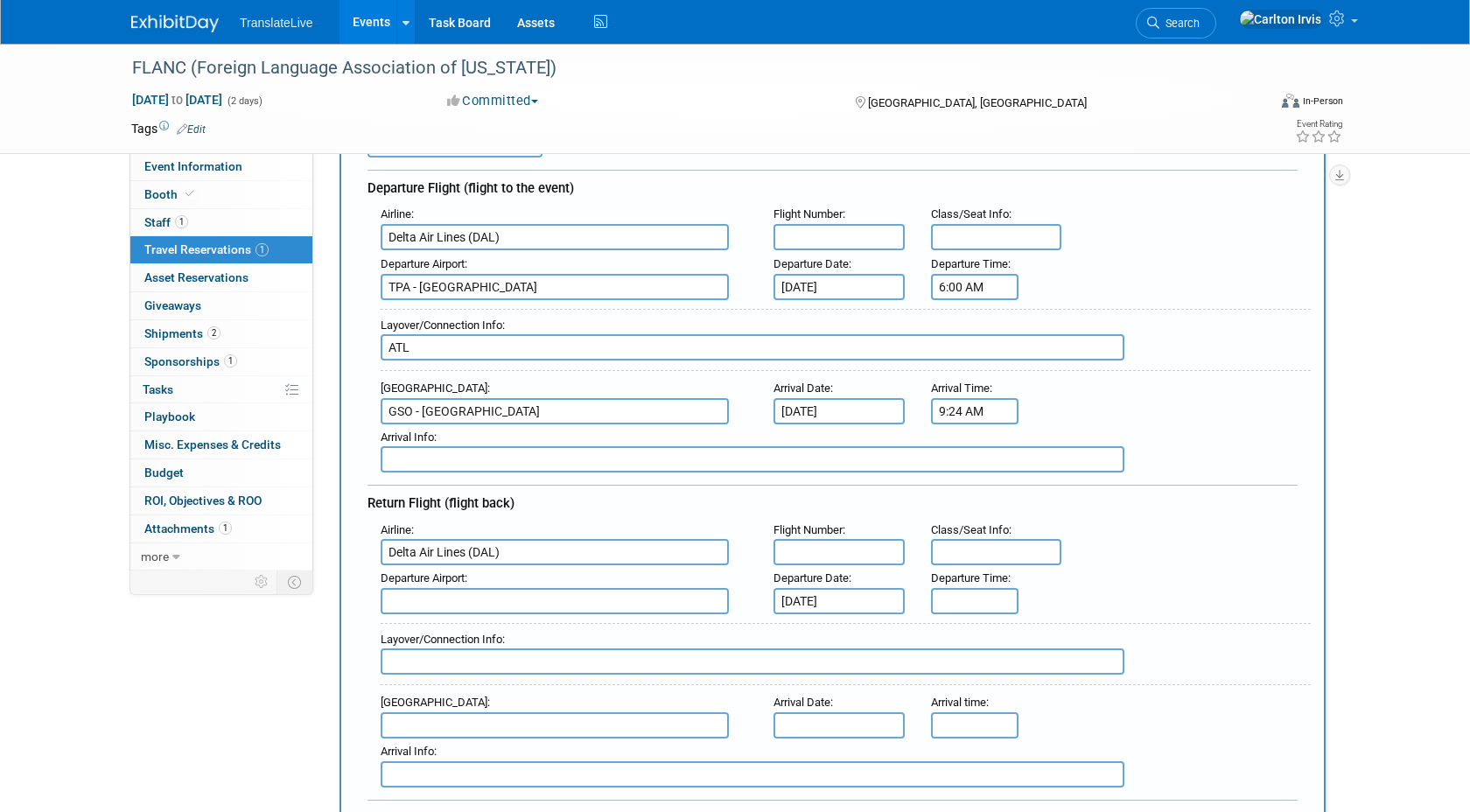
click at [526, 598] on input "text" at bounding box center [555, 601] width 349 height 26
click at [527, 619] on span "GSO - [GEOGRAPHIC_DATA]" at bounding box center [563, 629] width 364 height 28
type input "GSO - [GEOGRAPHIC_DATA]"
click at [799, 654] on input "text" at bounding box center [752, 661] width 744 height 26
click at [1049, 648] on input "ATL" at bounding box center [752, 661] width 744 height 26
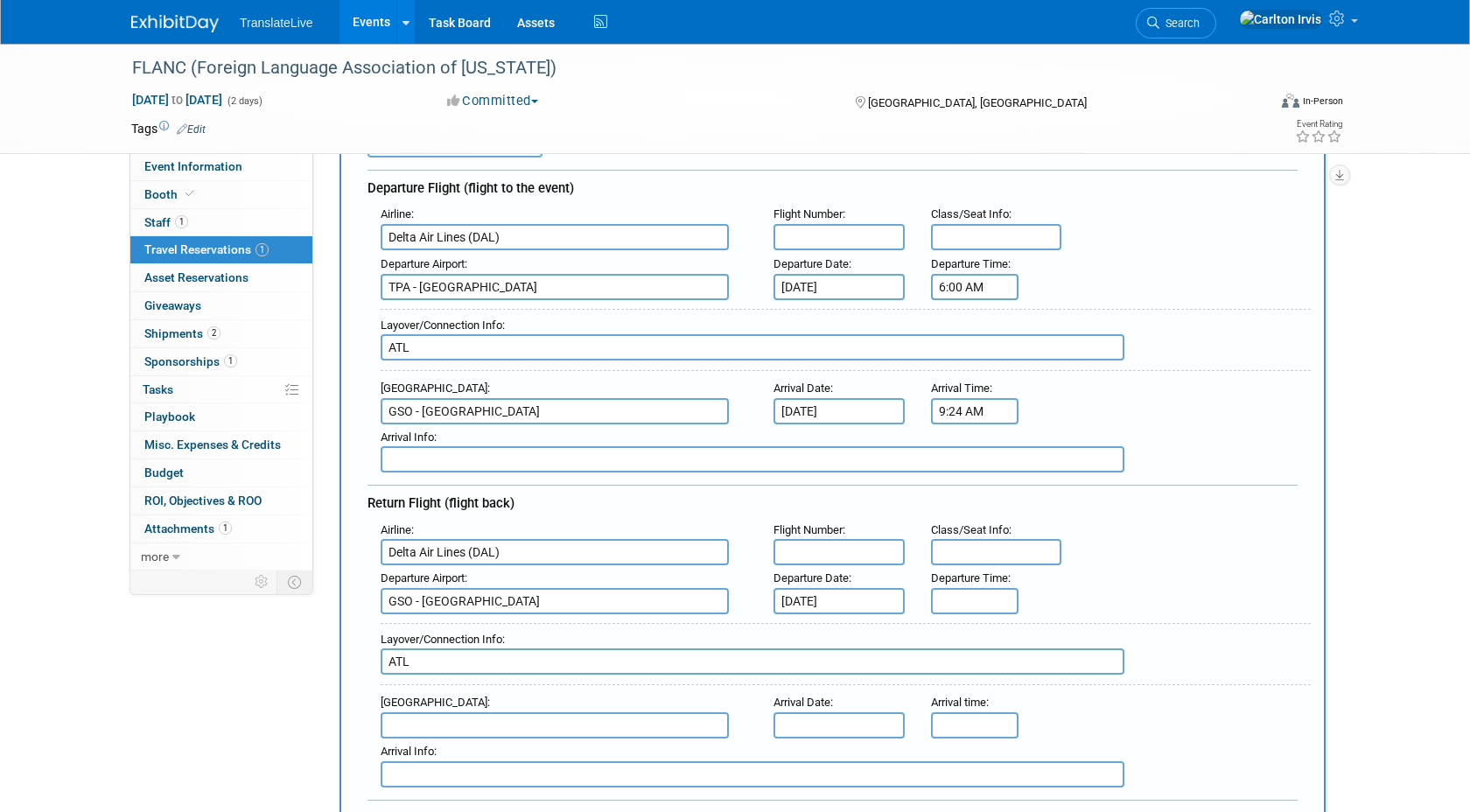
type input "ATL"
click at [981, 594] on input "5:00 PM" at bounding box center [974, 601] width 87 height 26
click at [945, 595] on input "5:00 PM" at bounding box center [974, 601] width 87 height 26
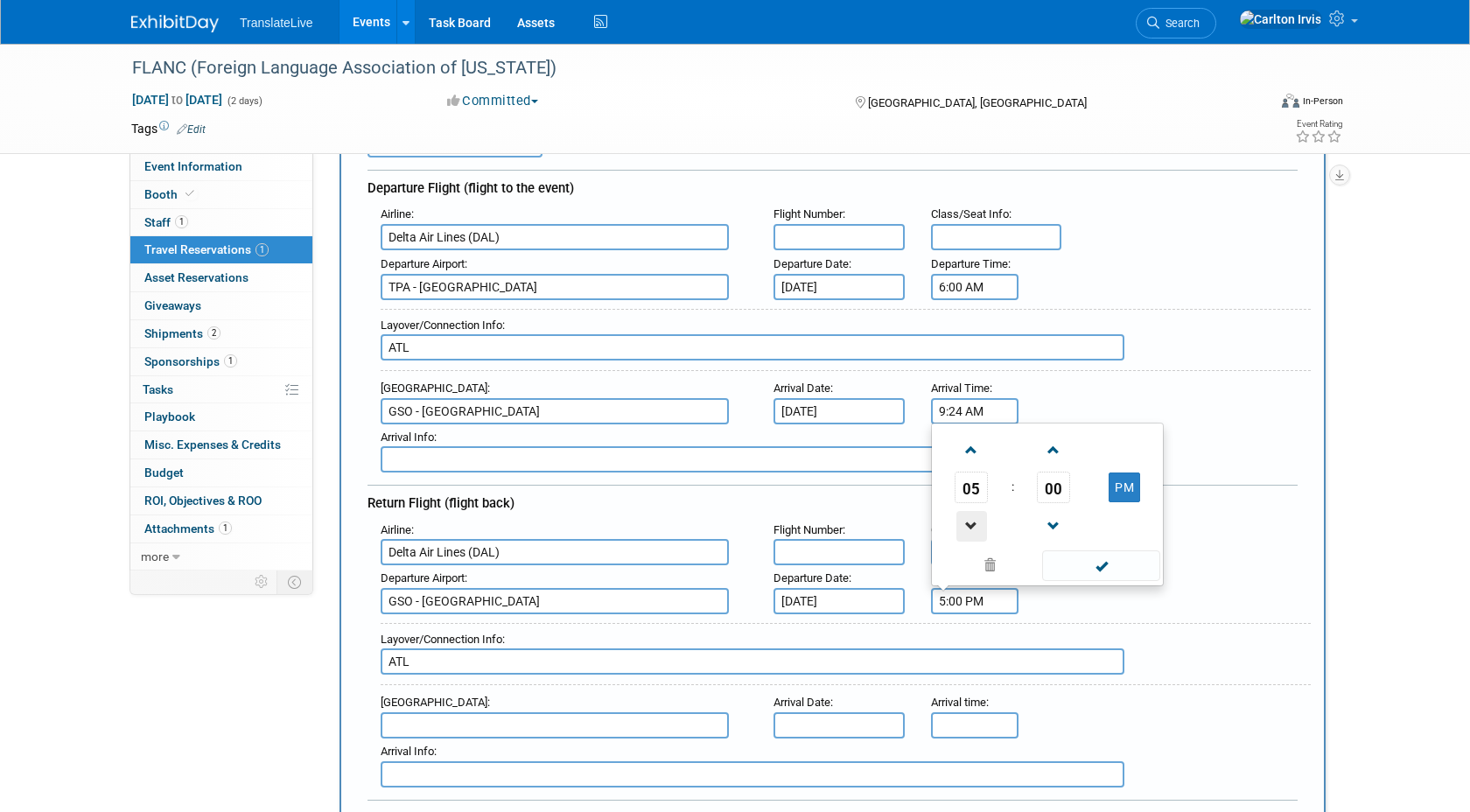
click at [973, 511] on span at bounding box center [972, 526] width 31 height 31
click at [972, 451] on span at bounding box center [972, 450] width 31 height 31
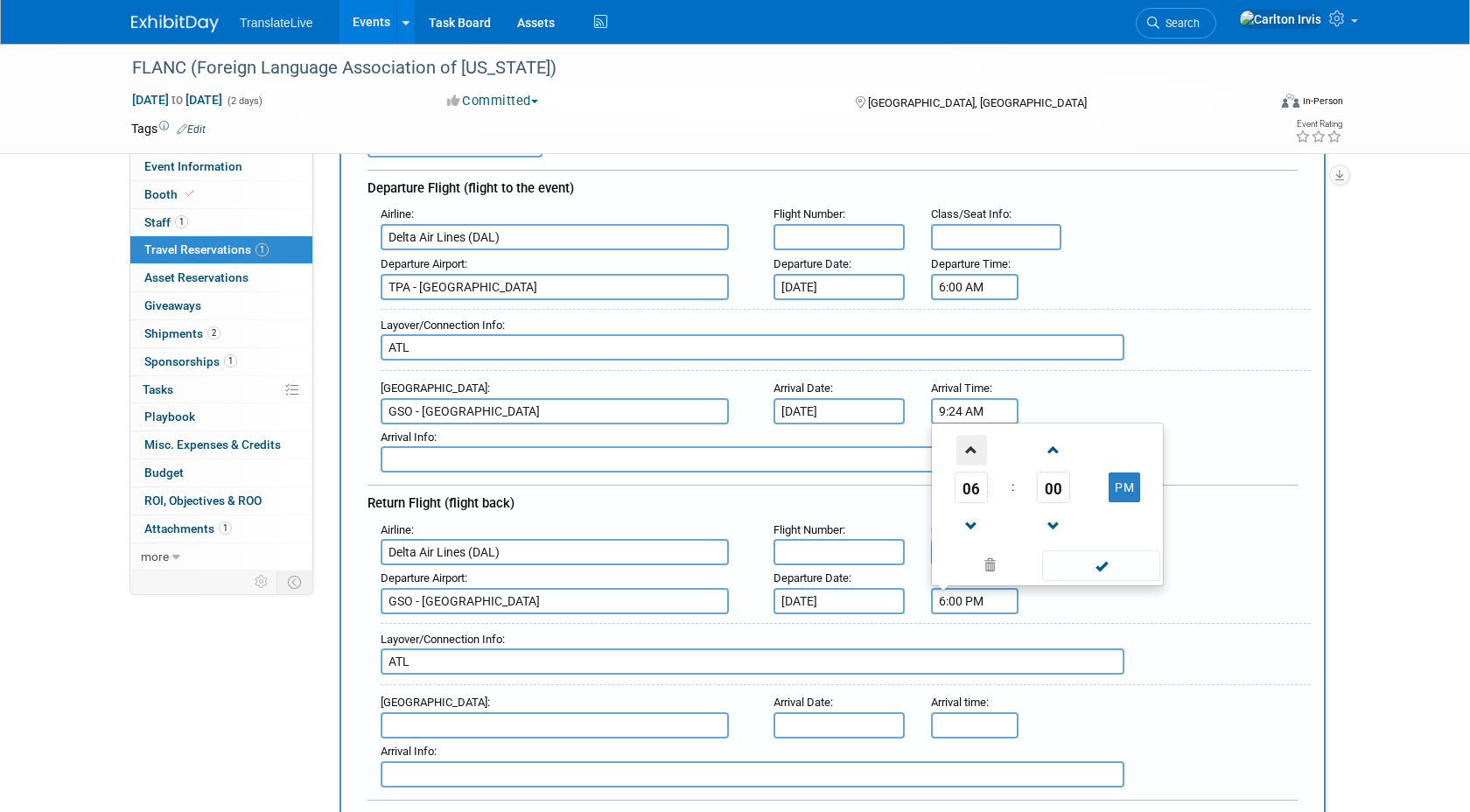
click at [972, 451] on span at bounding box center [972, 450] width 31 height 31
click at [973, 533] on span at bounding box center [972, 526] width 31 height 31
click at [1056, 477] on span "00" at bounding box center [1053, 488] width 33 height 32
click at [1120, 517] on td "55" at bounding box center [1132, 524] width 56 height 47
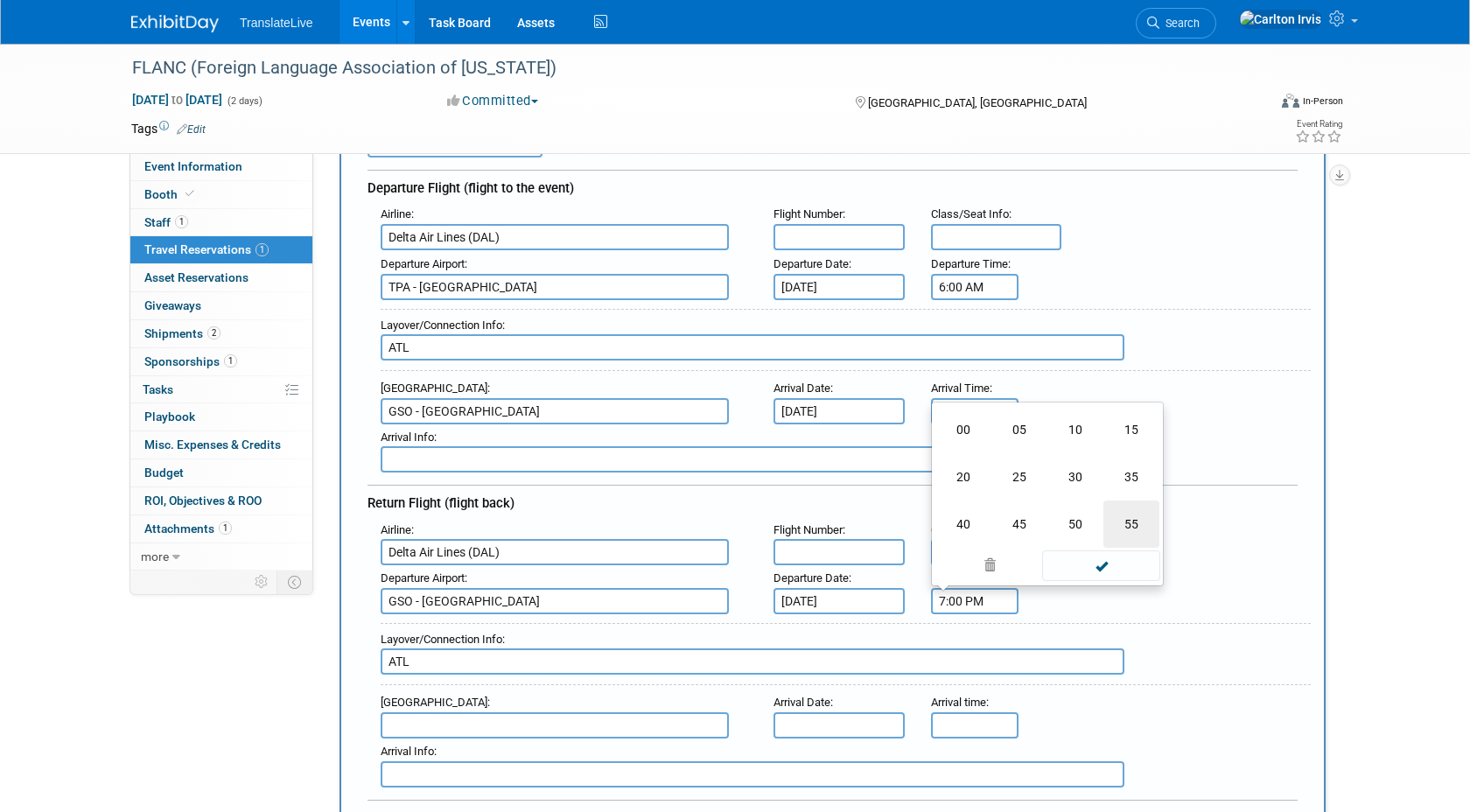
type input "7:55 PM"
click at [1096, 572] on span at bounding box center [1102, 566] width 118 height 31
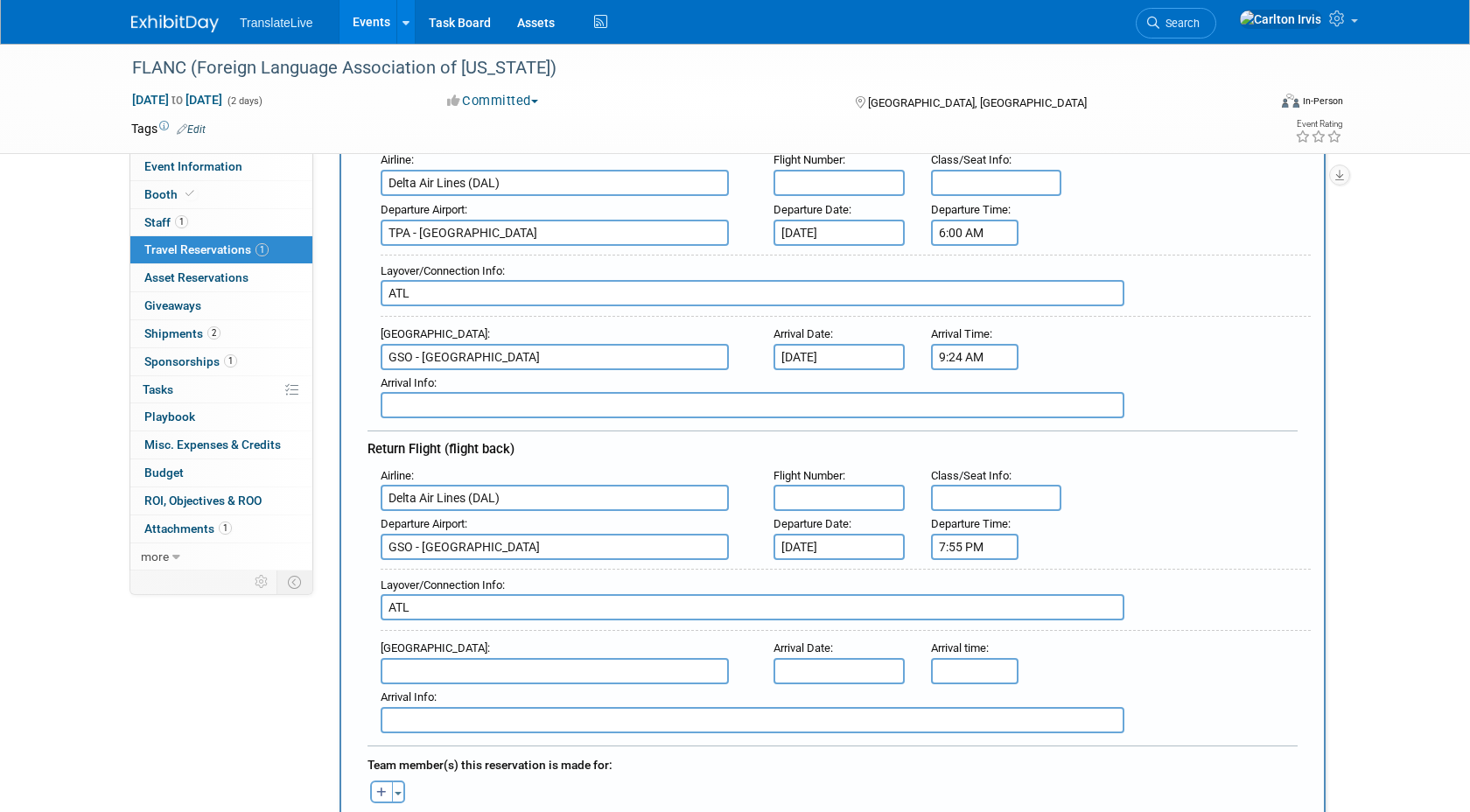
scroll to position [258, 0]
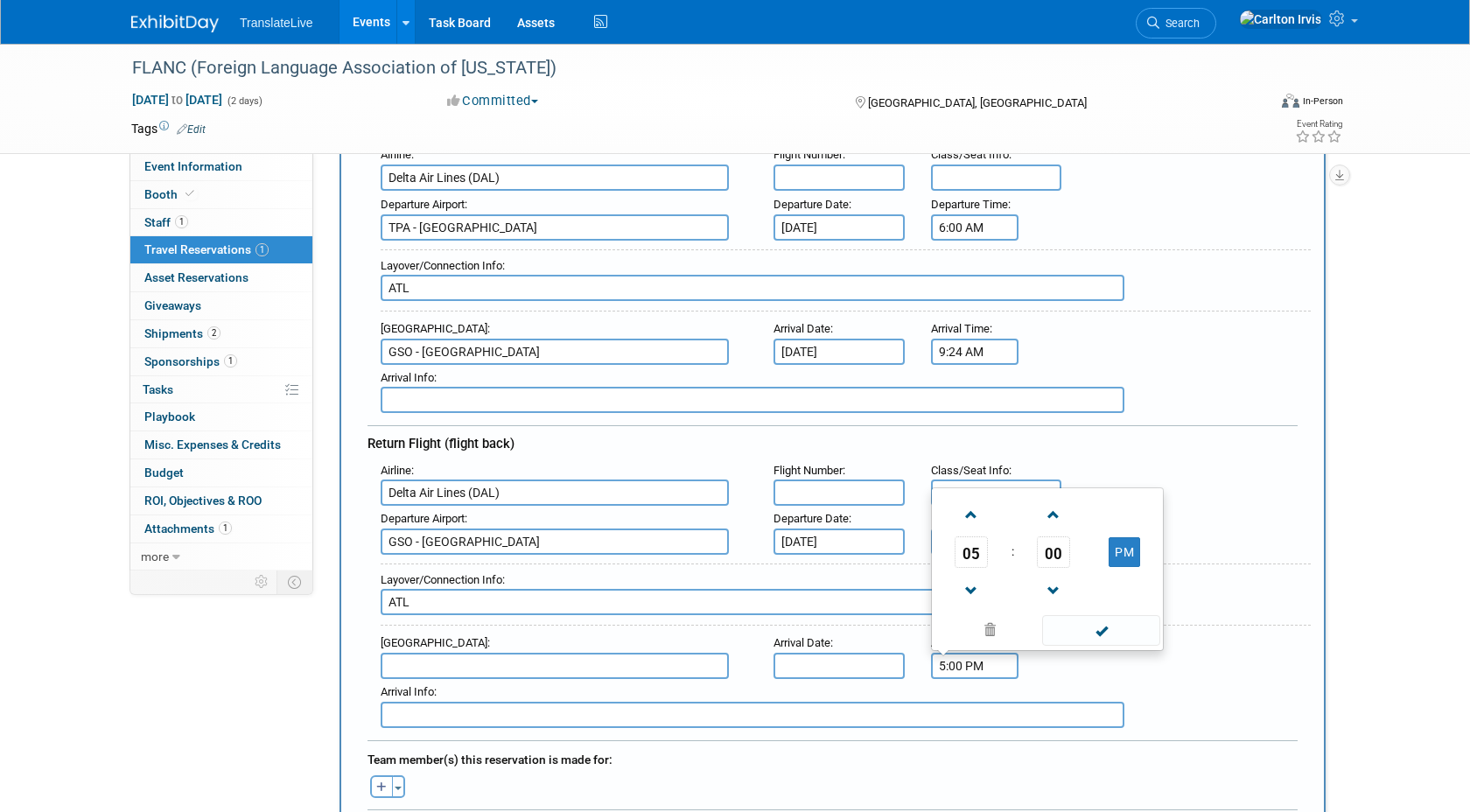
click at [944, 657] on input "5:00 PM" at bounding box center [974, 666] width 87 height 26
click at [964, 592] on span at bounding box center [972, 591] width 31 height 31
click at [975, 511] on span at bounding box center [972, 514] width 31 height 31
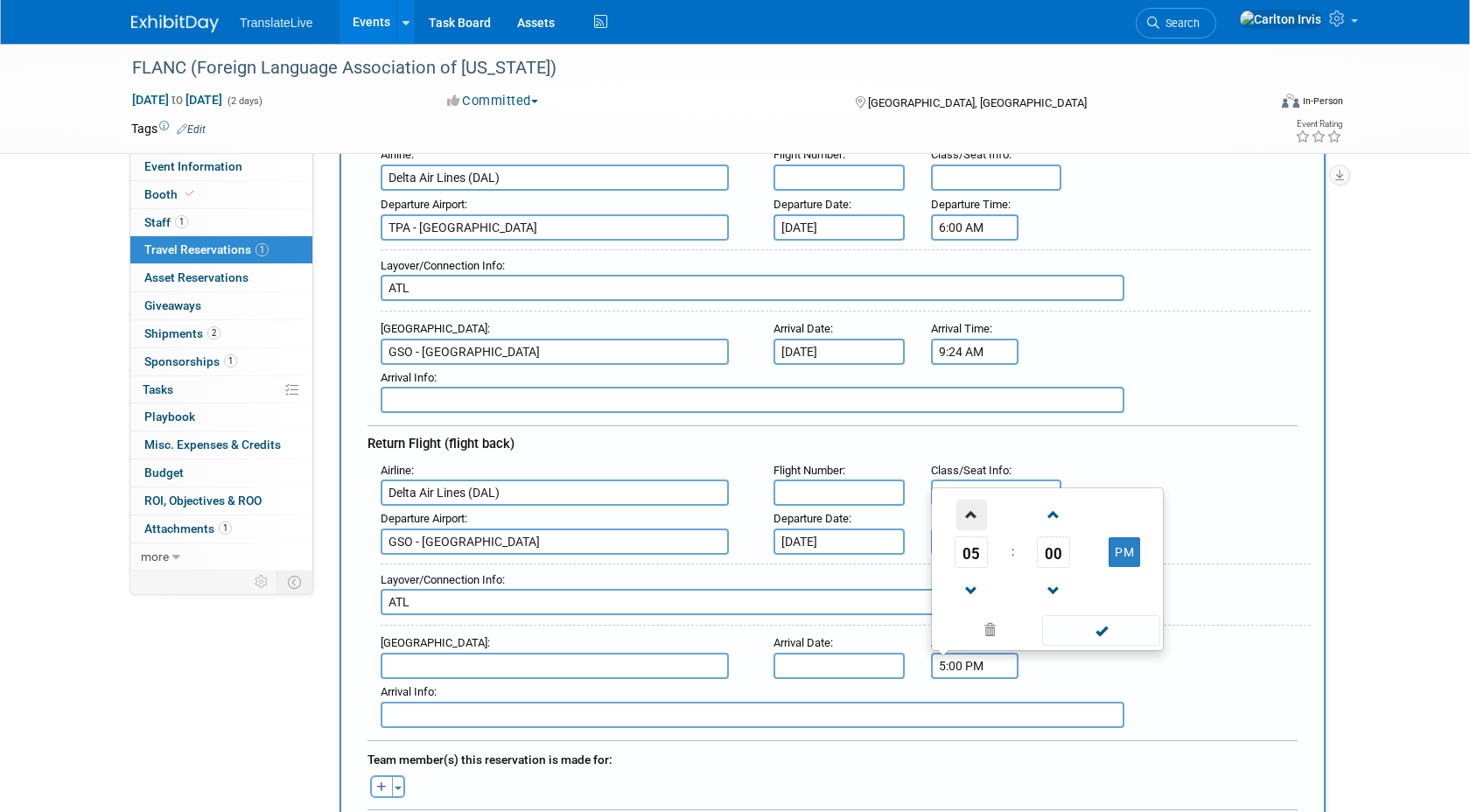
click at [975, 511] on span at bounding box center [972, 514] width 31 height 31
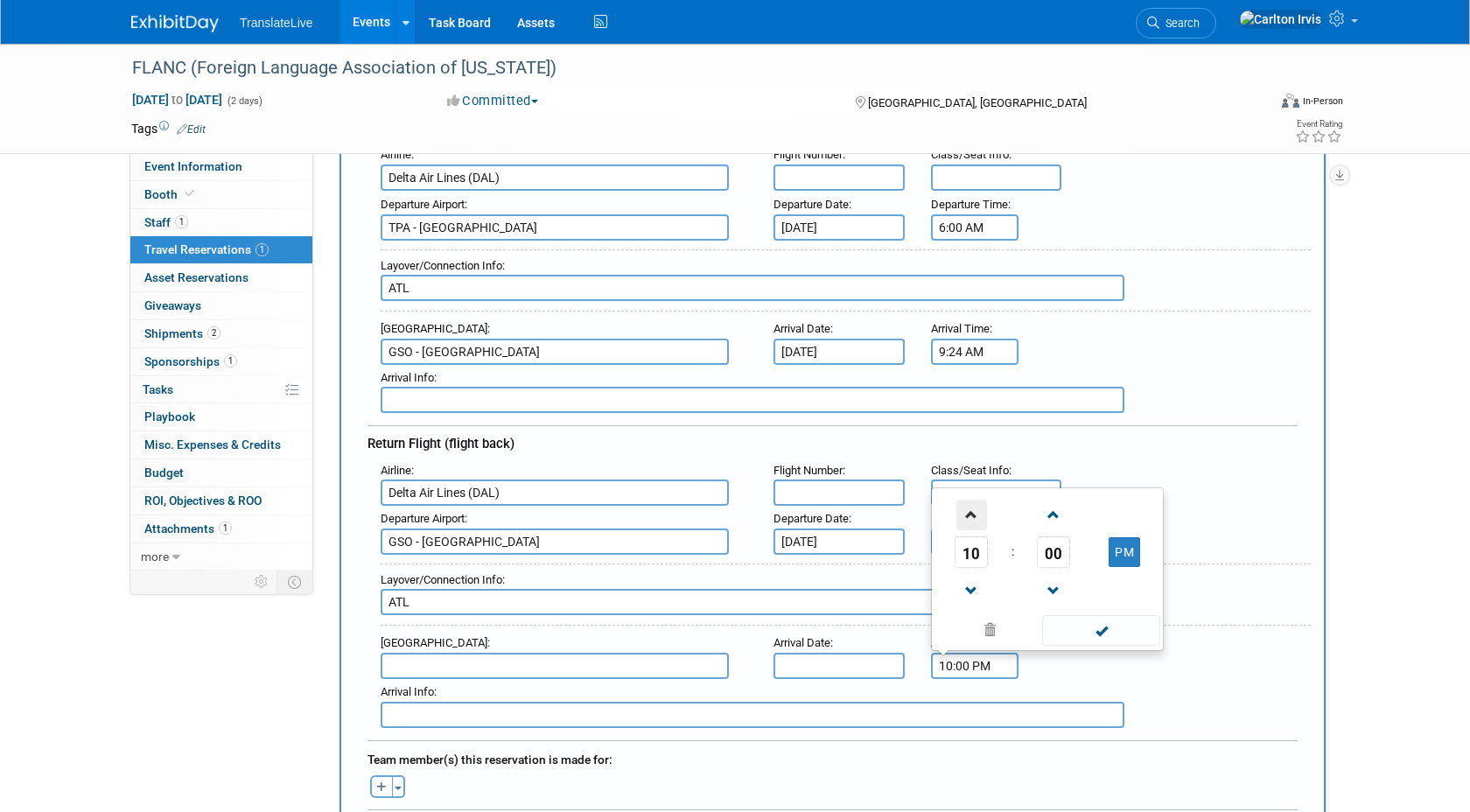
click at [975, 511] on span at bounding box center [972, 514] width 31 height 31
click at [972, 576] on span at bounding box center [972, 591] width 31 height 31
click at [1055, 581] on span at bounding box center [1054, 591] width 31 height 31
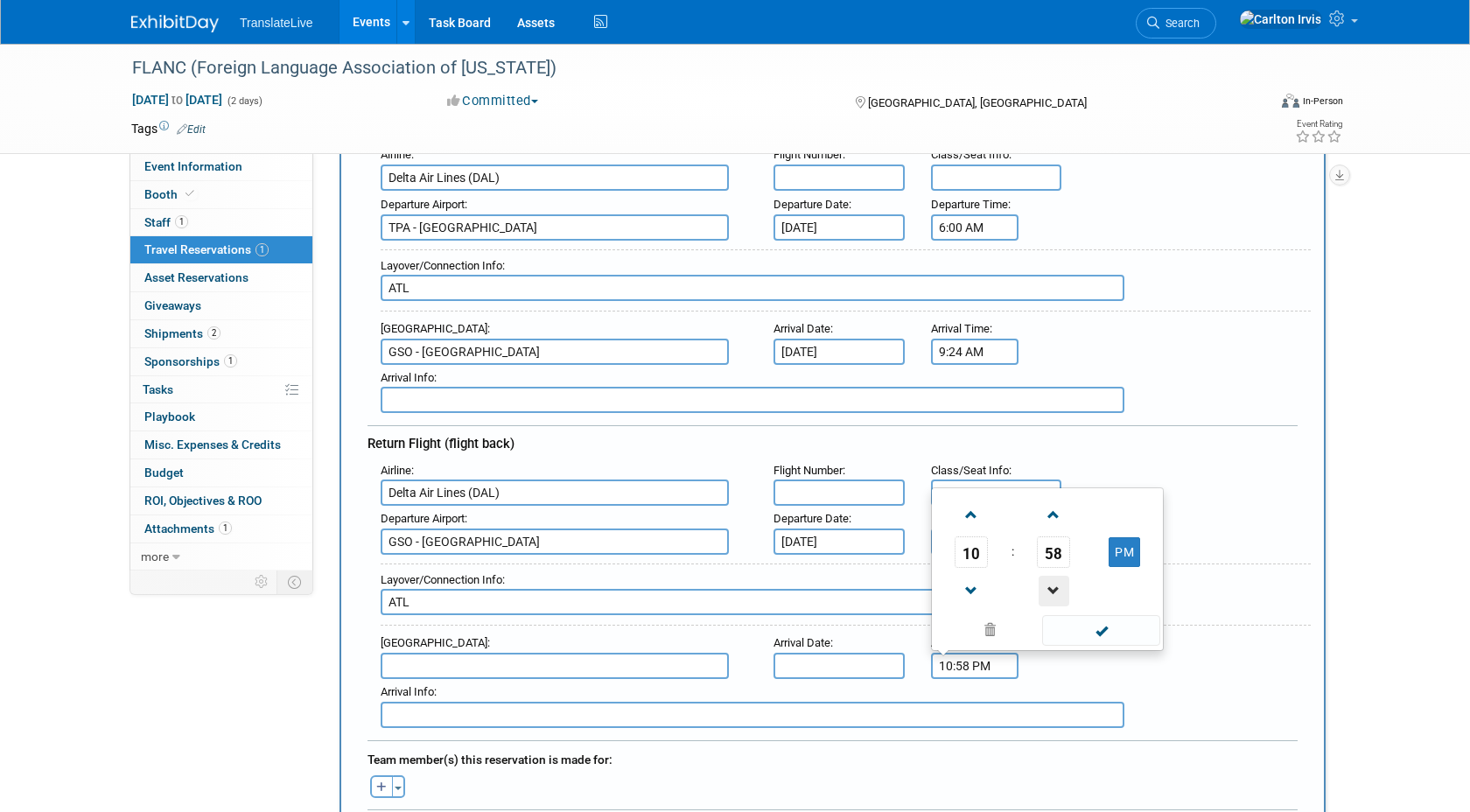
click at [1055, 581] on span at bounding box center [1054, 591] width 31 height 31
click at [974, 516] on span at bounding box center [972, 514] width 31 height 31
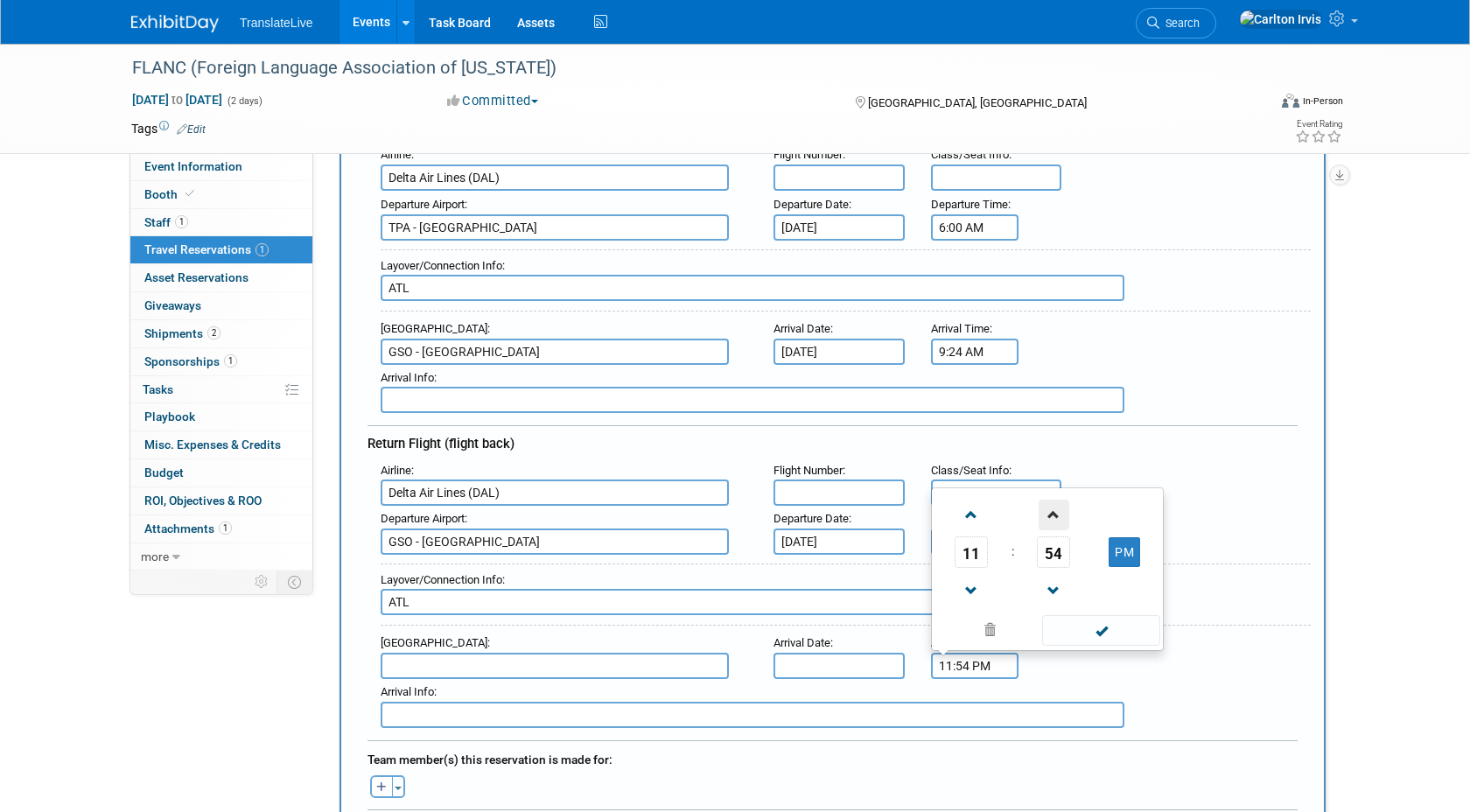
click at [1050, 511] on span at bounding box center [1054, 514] width 31 height 31
type input "11:55 PM"
click at [1089, 632] on span at bounding box center [1102, 630] width 118 height 31
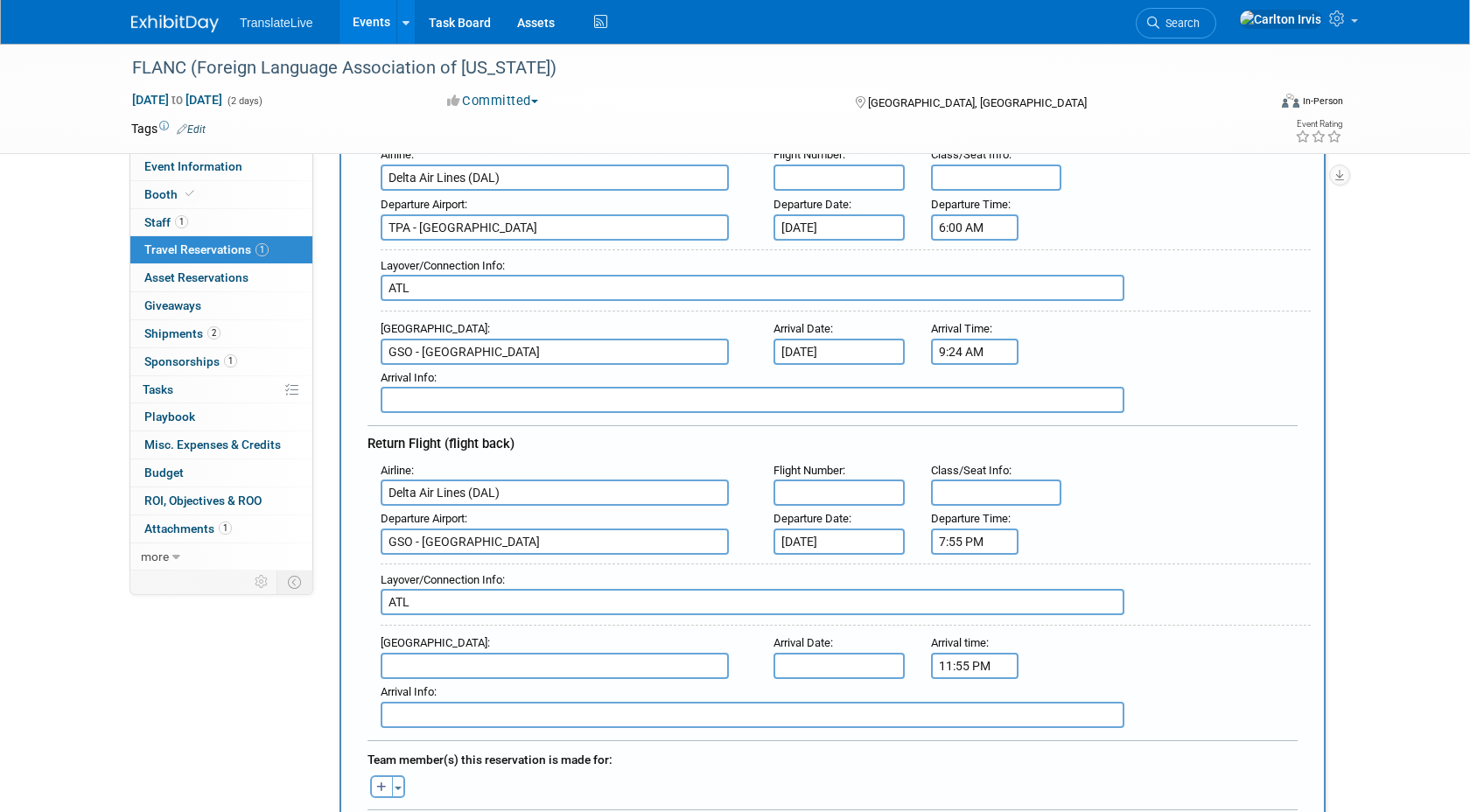
click at [733, 458] on div "Airline : Delta Air Lines (DAL)" at bounding box center [563, 482] width 393 height 49
click at [413, 663] on input "text" at bounding box center [555, 666] width 349 height 26
click at [438, 688] on span "TPA - [GEOGRAPHIC_DATA]" at bounding box center [563, 694] width 364 height 28
type input "TPA - [GEOGRAPHIC_DATA]"
click at [818, 669] on input "text" at bounding box center [839, 666] width 131 height 26
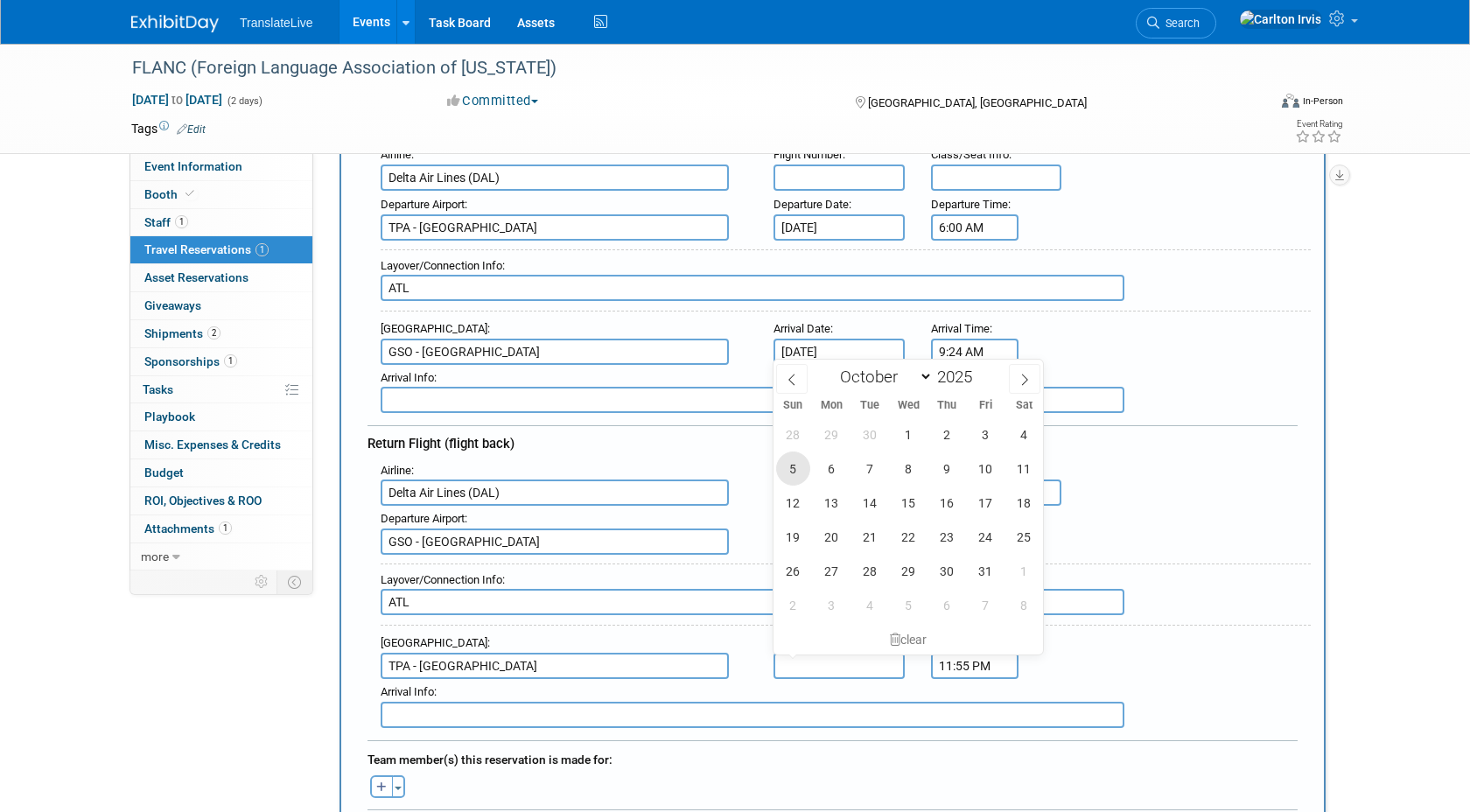
click at [798, 463] on span "5" at bounding box center [794, 468] width 34 height 34
type input "[DATE]"
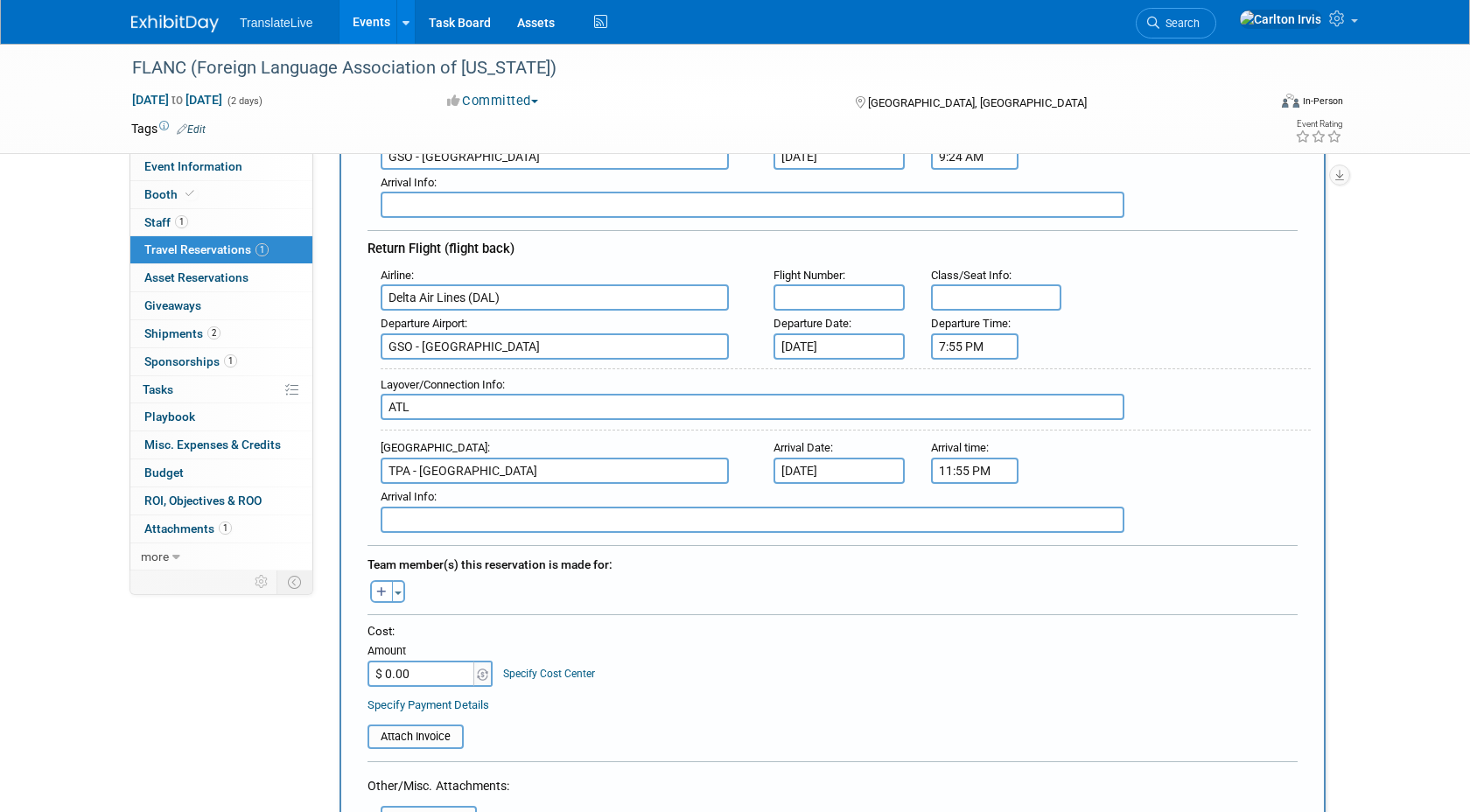
scroll to position [478, 0]
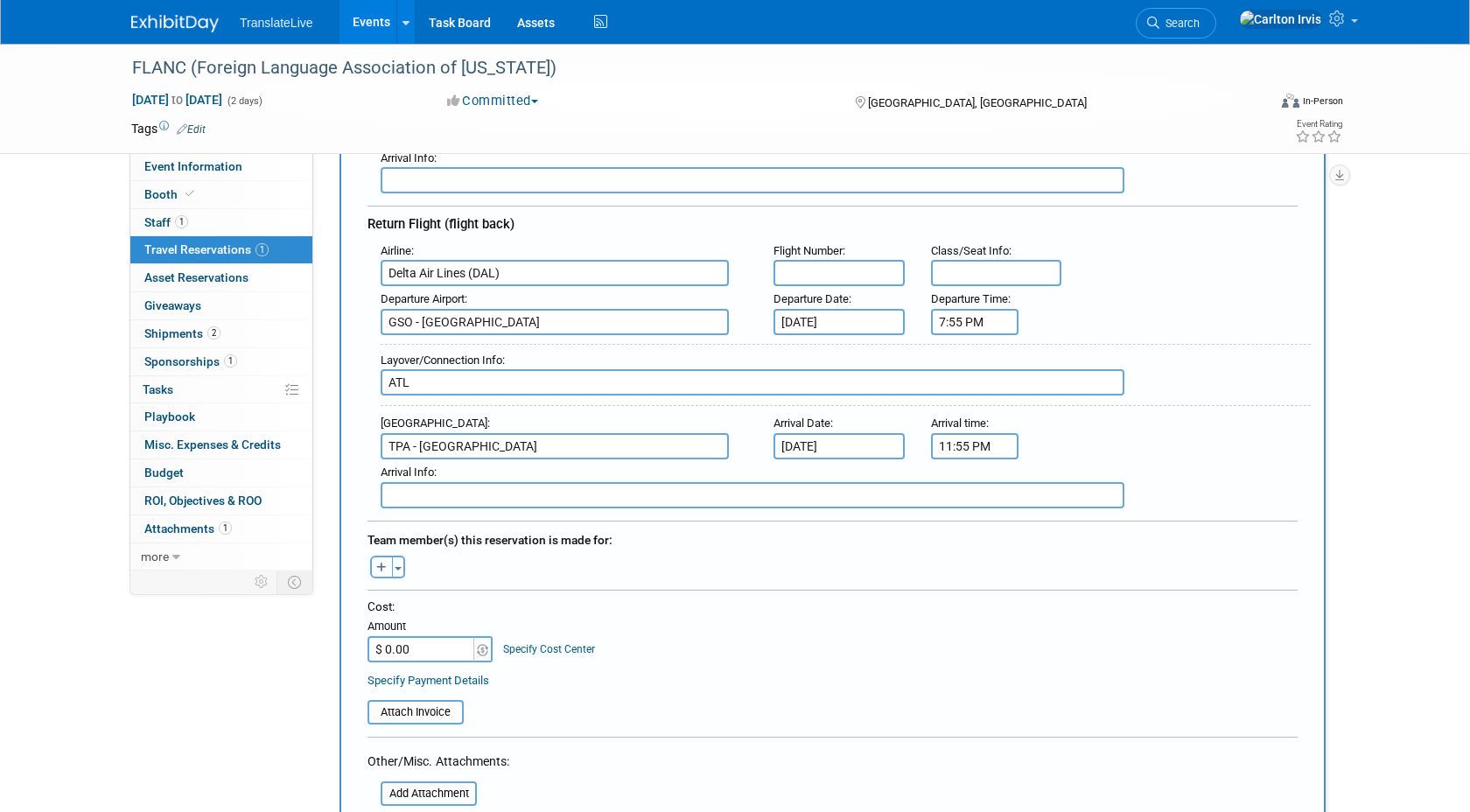
click at [384, 565] on icon "button" at bounding box center [381, 568] width 10 height 11
select select
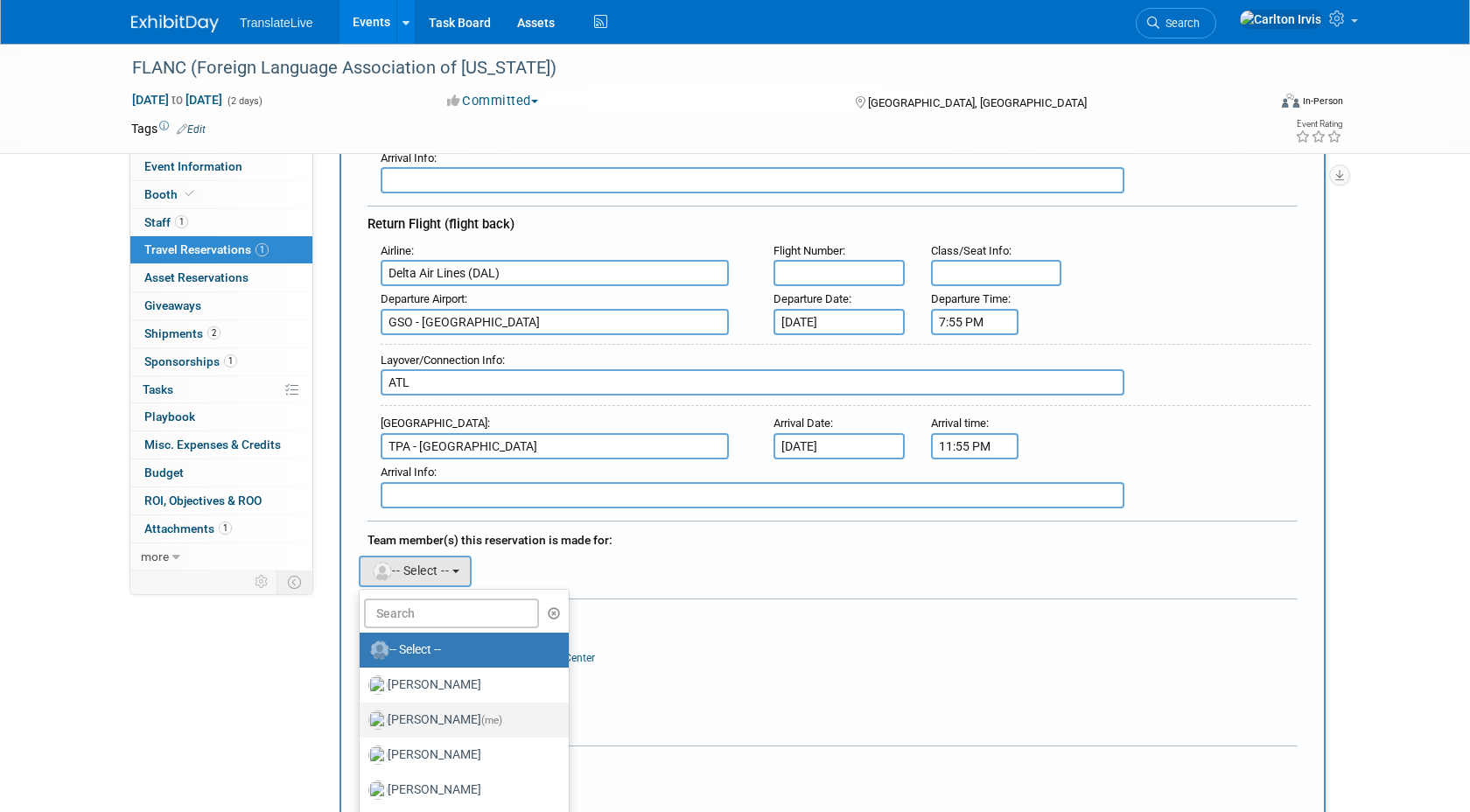
click at [415, 706] on label "[PERSON_NAME] (me)" at bounding box center [459, 720] width 183 height 28
click at [363, 712] on input "[PERSON_NAME] (me)" at bounding box center [357, 717] width 11 height 11
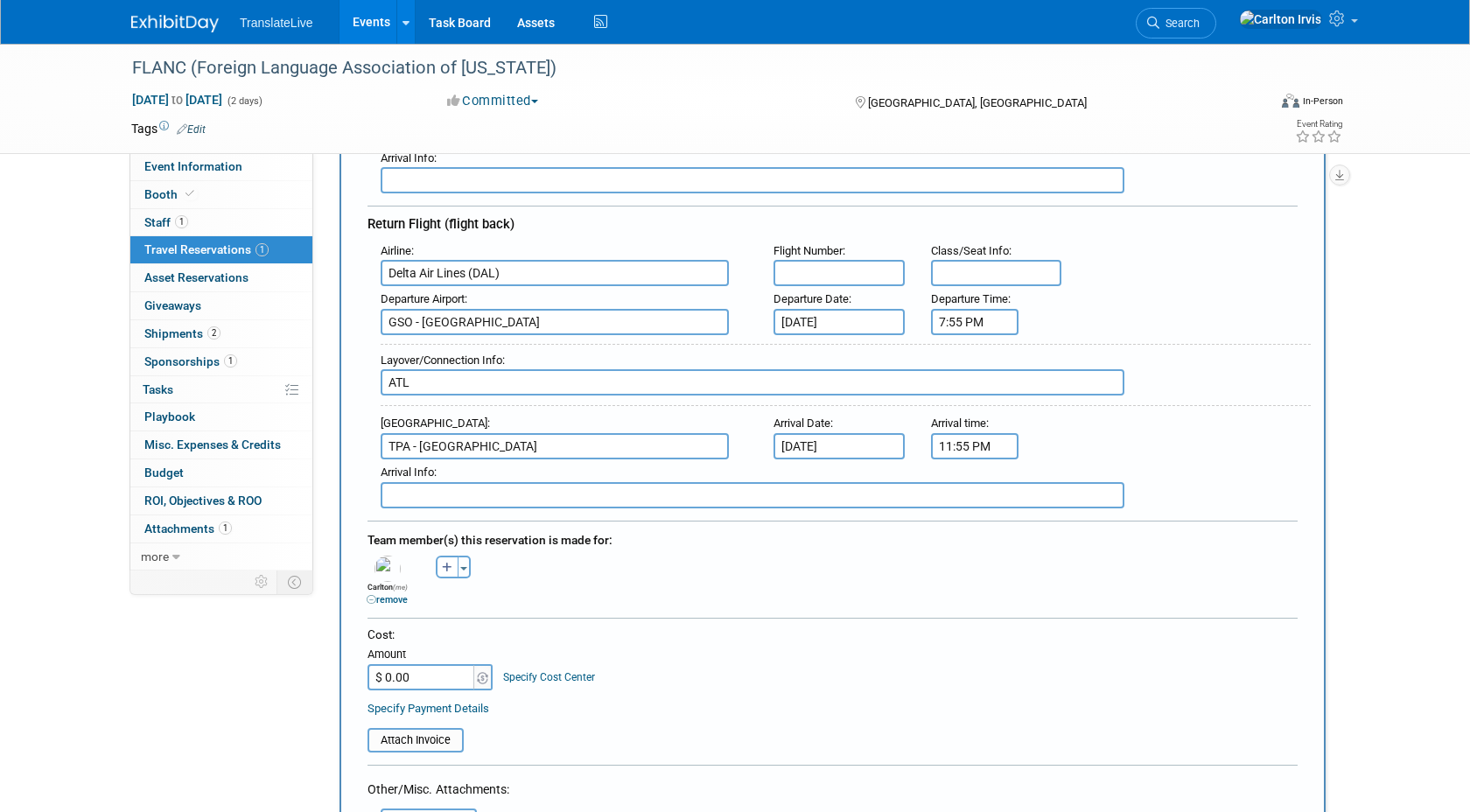
click at [575, 552] on div "[PERSON_NAME] remove Carlton (me) remove Colte remove remove remove remove remo…" at bounding box center [832, 579] width 957 height 55
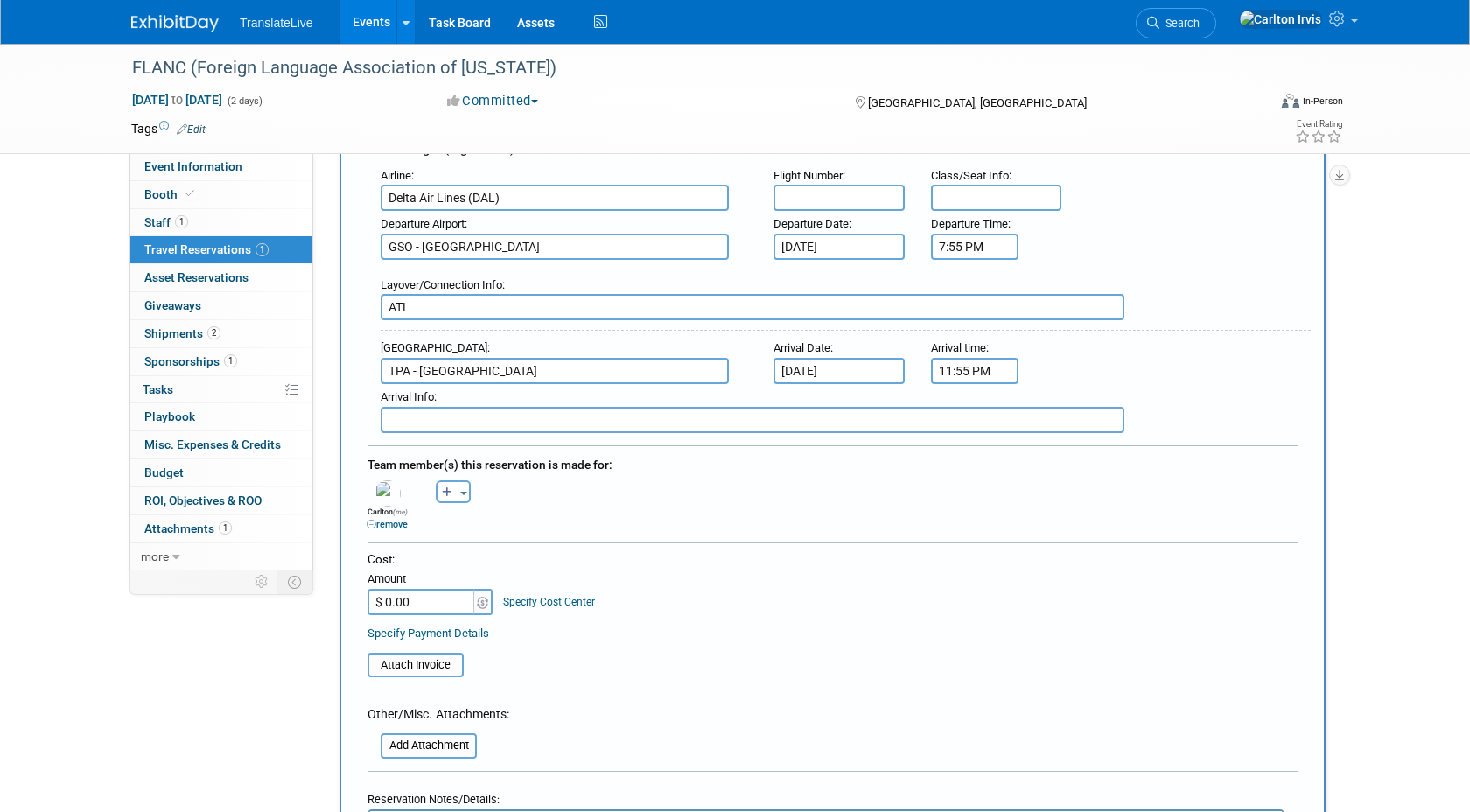
scroll to position [588, 0]
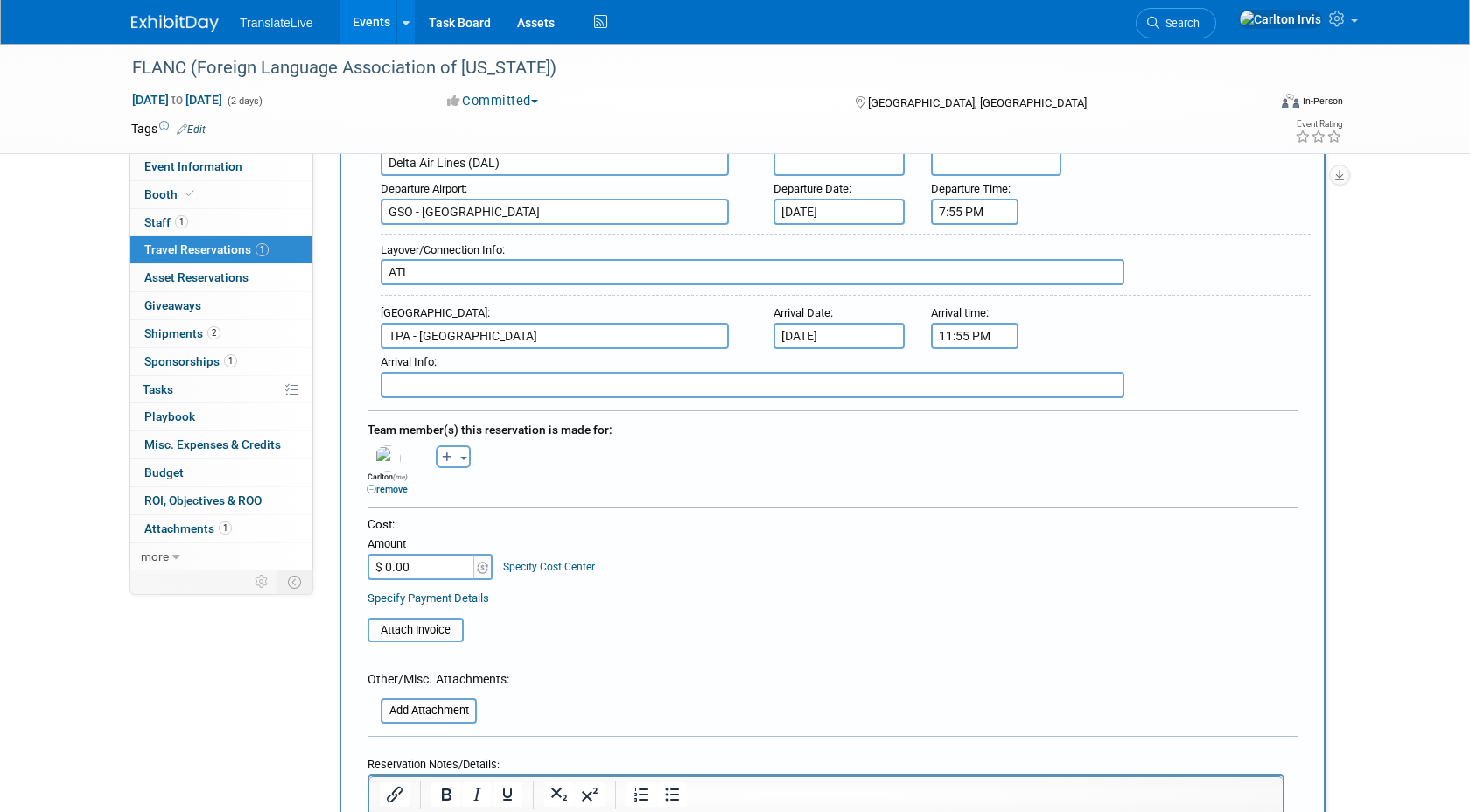
click at [393, 564] on input "$ 0.00" at bounding box center [422, 567] width 110 height 26
paste input "3.36"
type input "$ 453.36"
click at [705, 549] on div "Cost: Amount $ 453.36 Specify Cost Center Cost Center -- Not Specified --" at bounding box center [832, 548] width 930 height 64
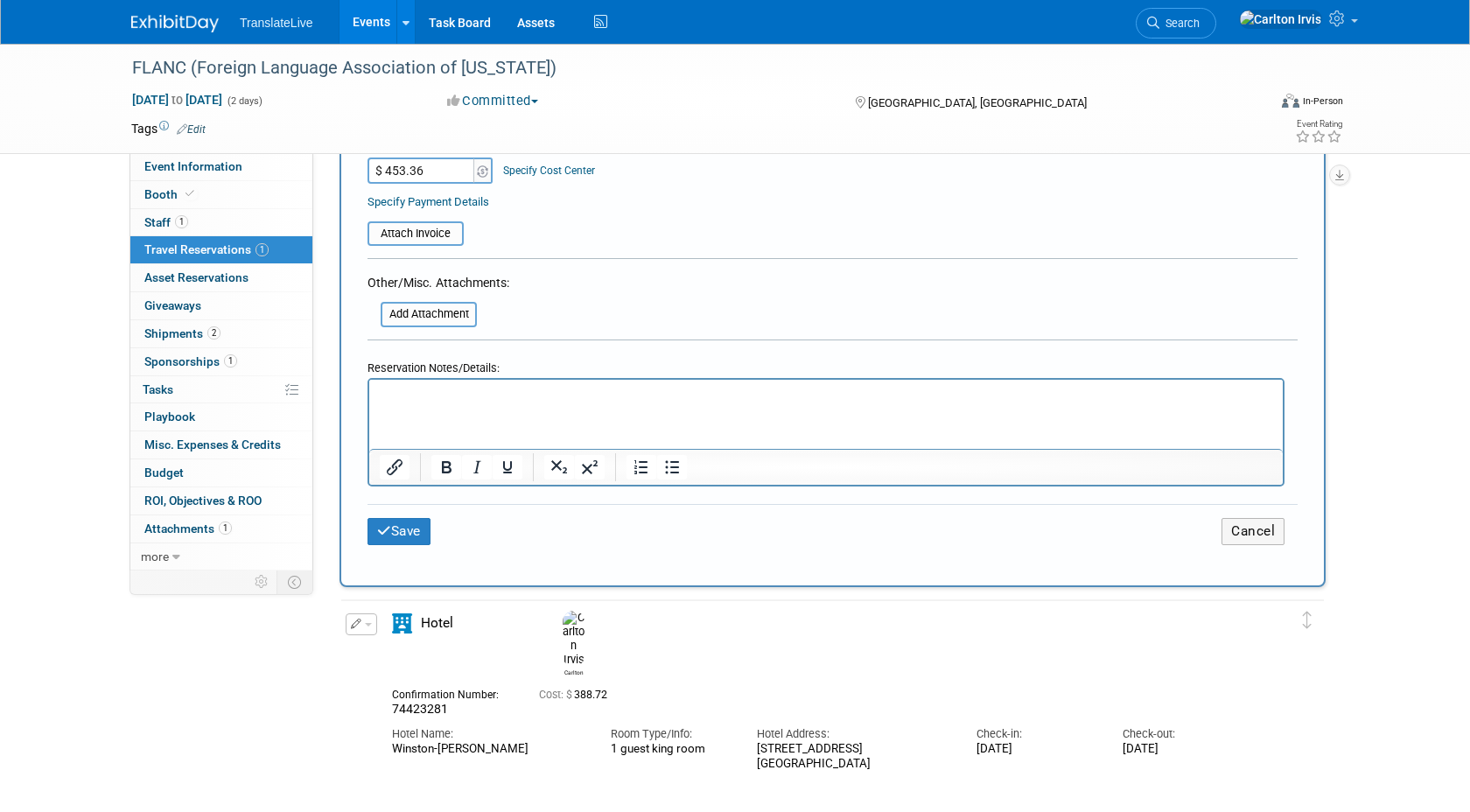
scroll to position [982, 0]
click at [418, 528] on button "Save" at bounding box center [398, 533] width 63 height 27
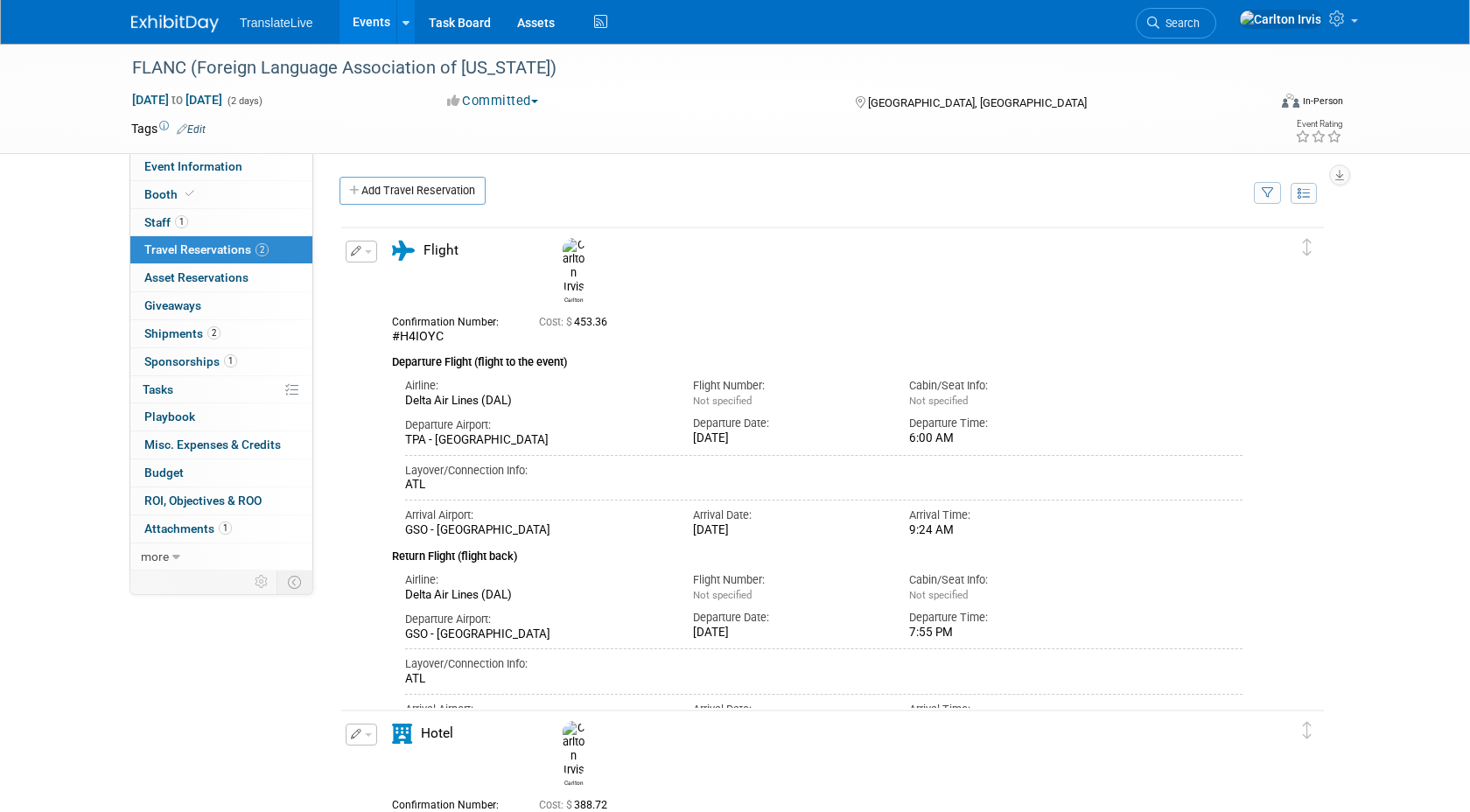
scroll to position [3, 0]
click at [422, 535] on div "Confirmation Number: #H4IOYC Cost: $ 453.36 Departure Flight (flight to the eve…" at bounding box center [818, 517] width 851 height 423
click at [424, 563] on div "Airline: Delta Air Lines (DAL)" at bounding box center [536, 582] width 288 height 37
